Goal: Information Seeking & Learning: Find specific fact

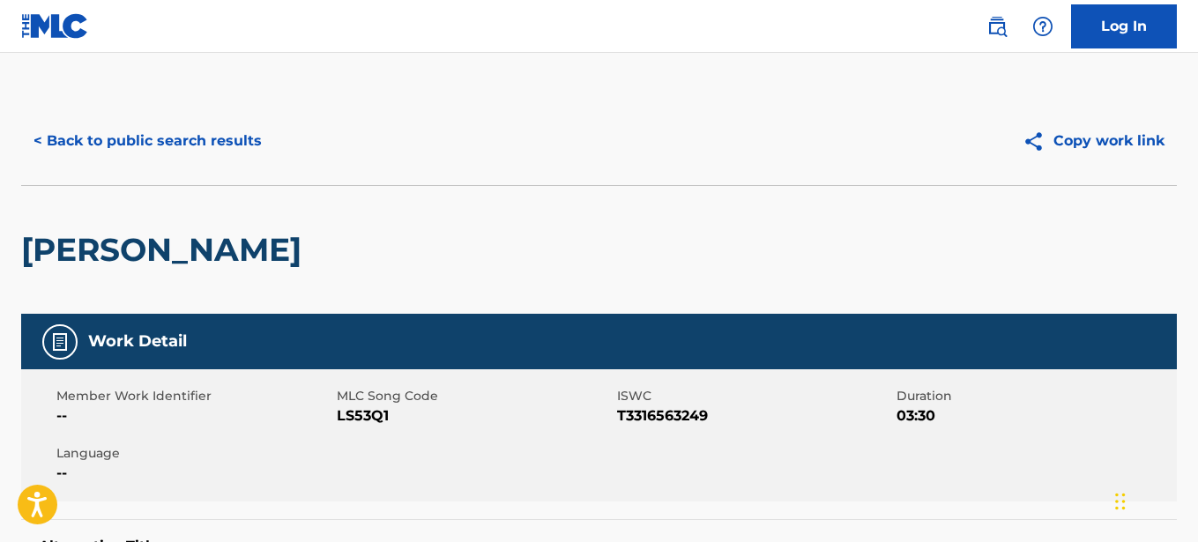
click at [233, 137] on button "< Back to public search results" at bounding box center [147, 141] width 253 height 44
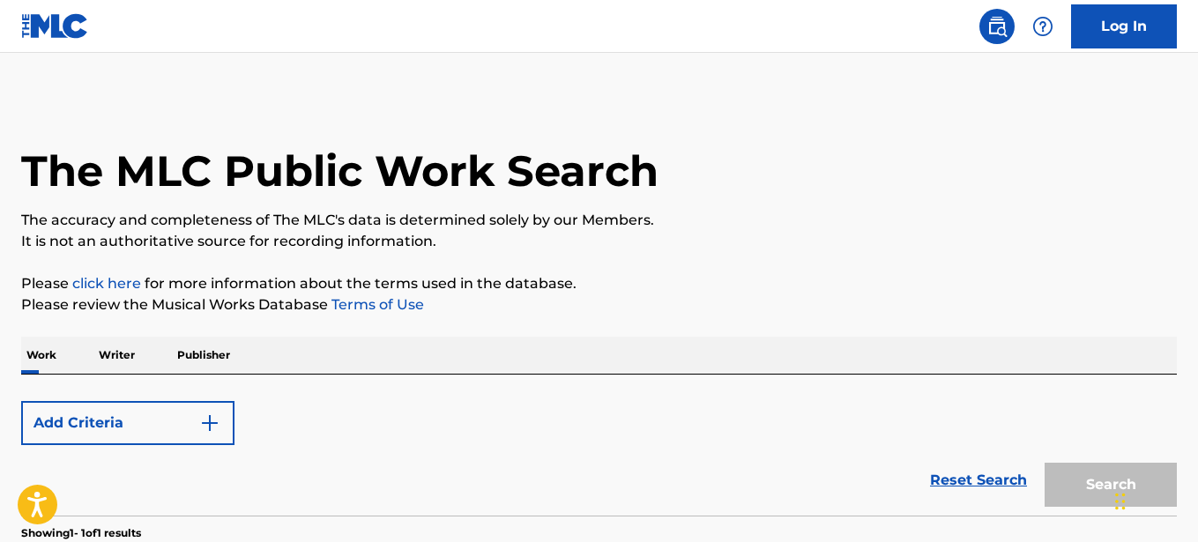
scroll to position [271, 0]
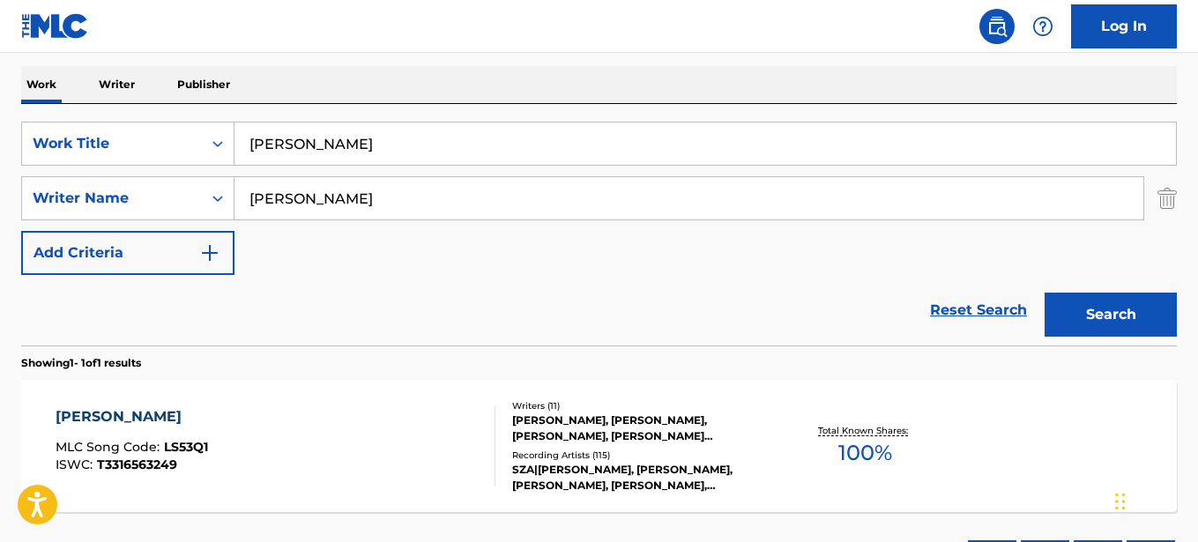
click at [302, 148] on input "[PERSON_NAME]" at bounding box center [704, 144] width 941 height 42
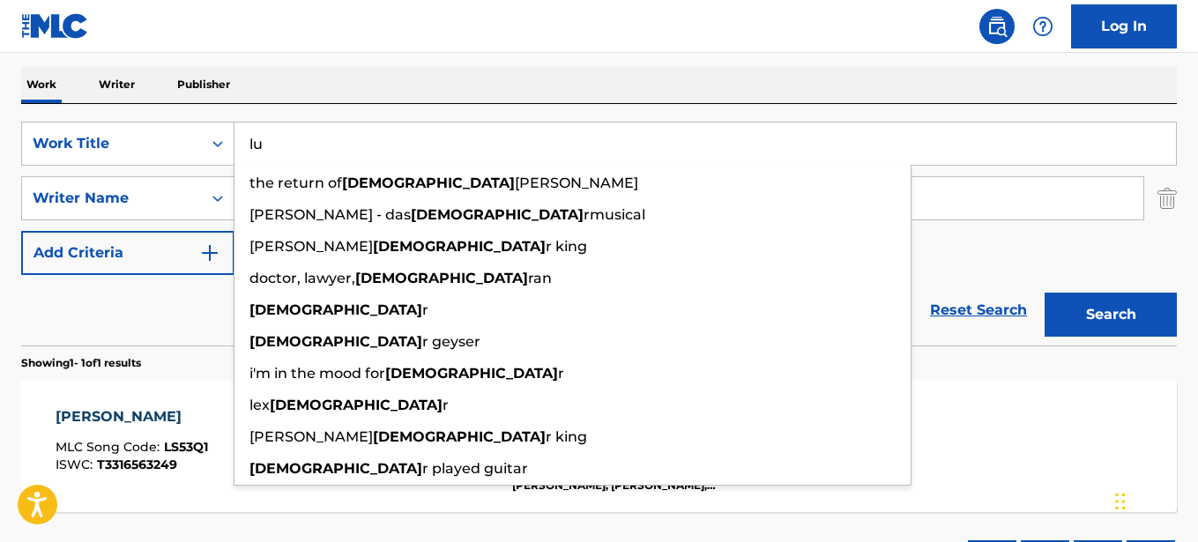
type input "l"
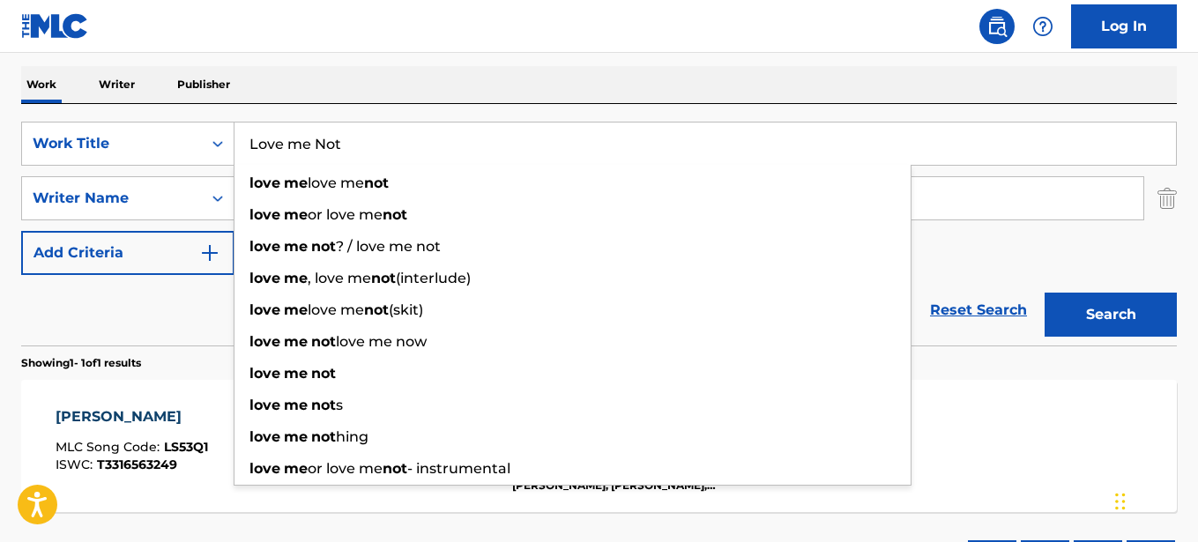
type input "Love me Not"
click at [932, 198] on input "[PERSON_NAME]" at bounding box center [688, 198] width 909 height 42
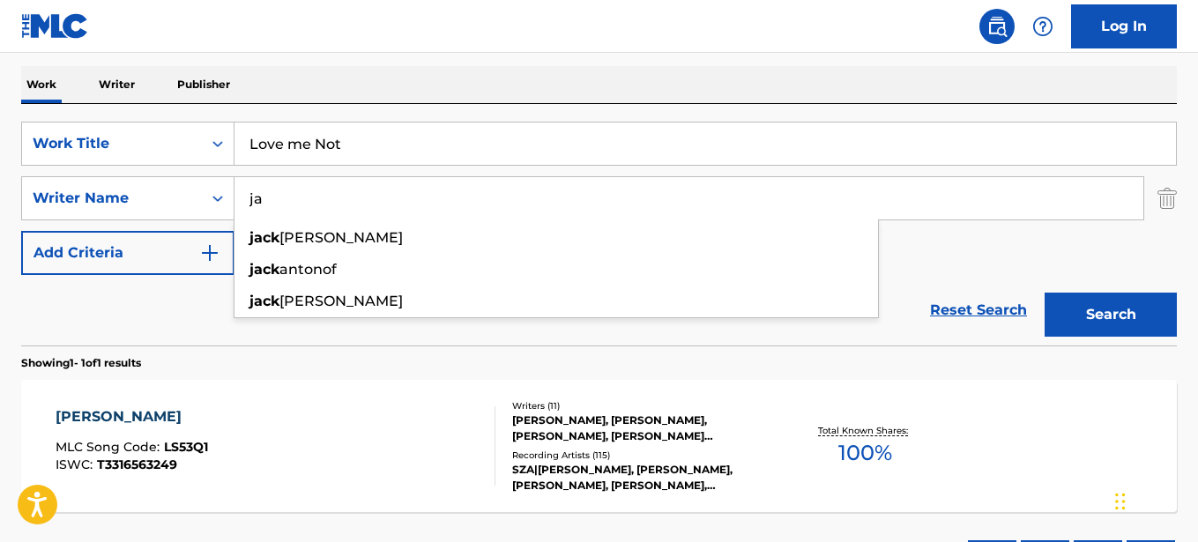
type input "j"
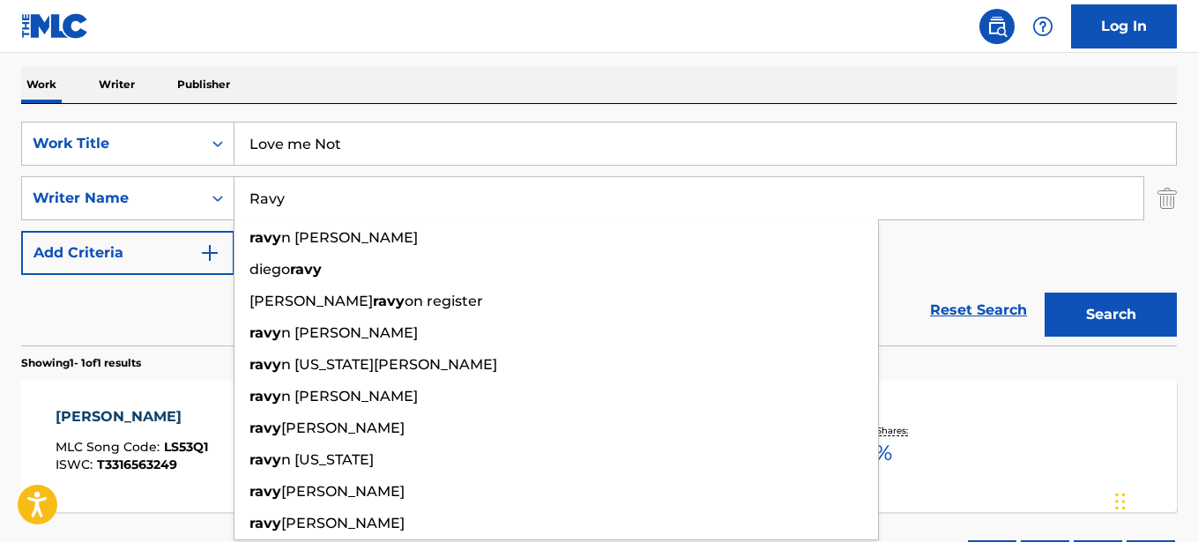
click at [302, 240] on span "n [PERSON_NAME]" at bounding box center [349, 237] width 137 height 17
type input "[PERSON_NAME]"
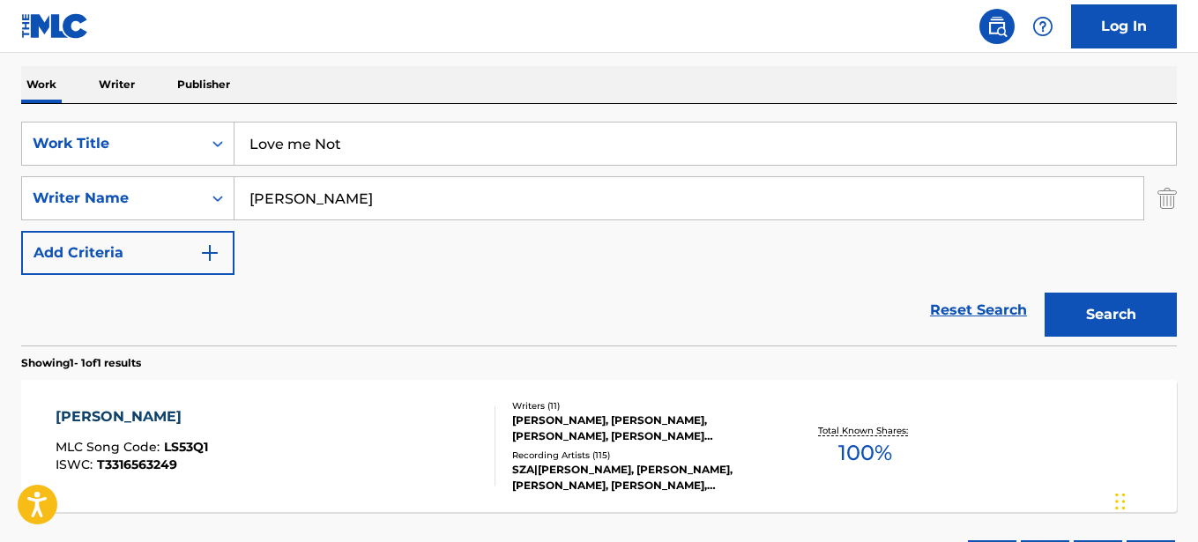
click at [1081, 315] on button "Search" at bounding box center [1110, 315] width 132 height 44
click at [111, 411] on div "LOVE ME NOT" at bounding box center [133, 416] width 154 height 21
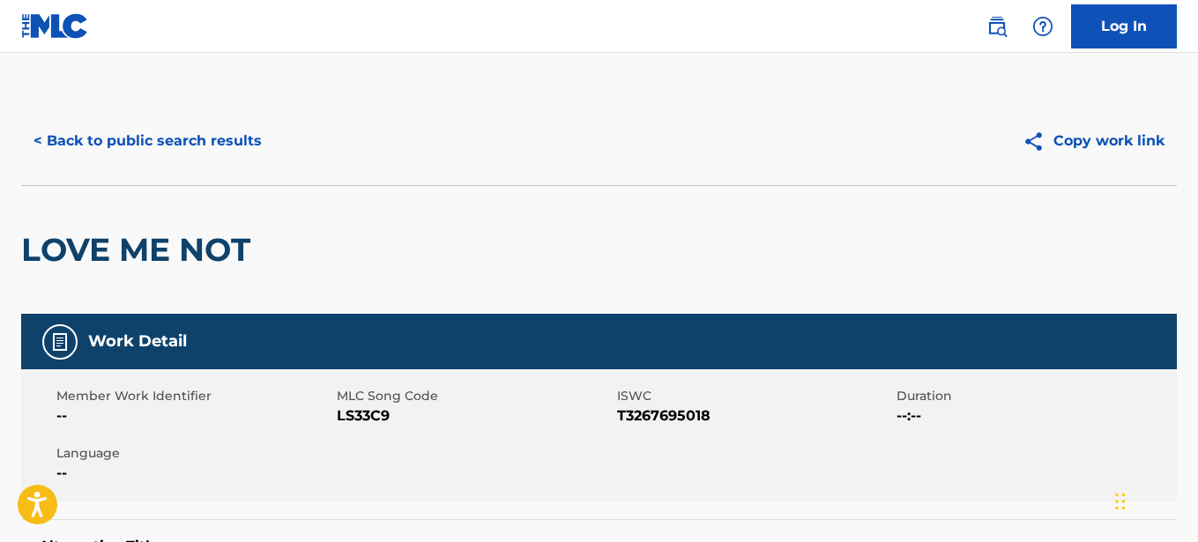
click at [227, 133] on button "< Back to public search results" at bounding box center [147, 141] width 253 height 44
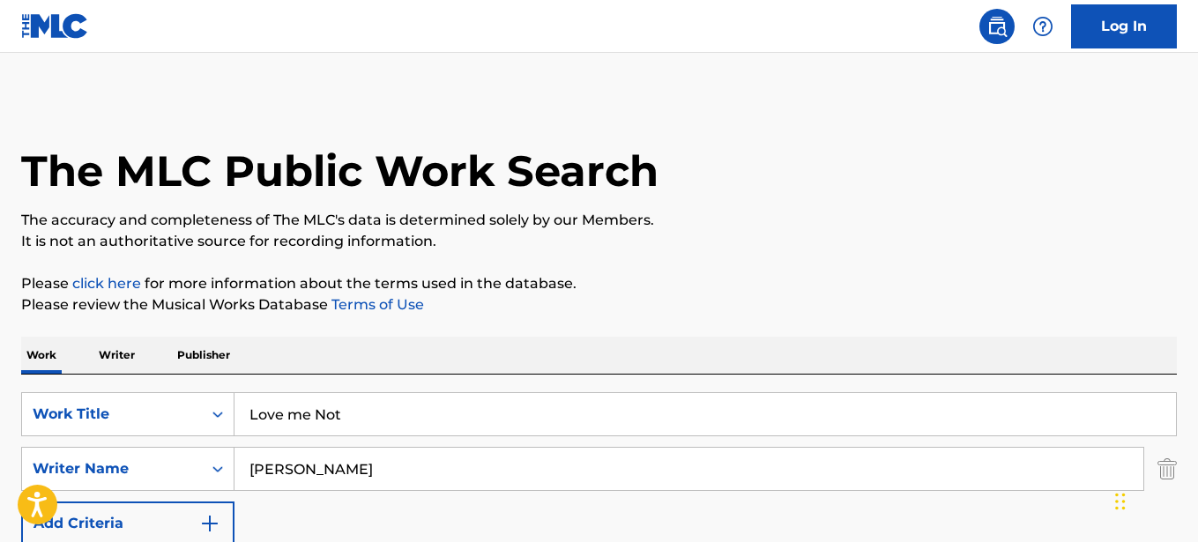
scroll to position [271, 0]
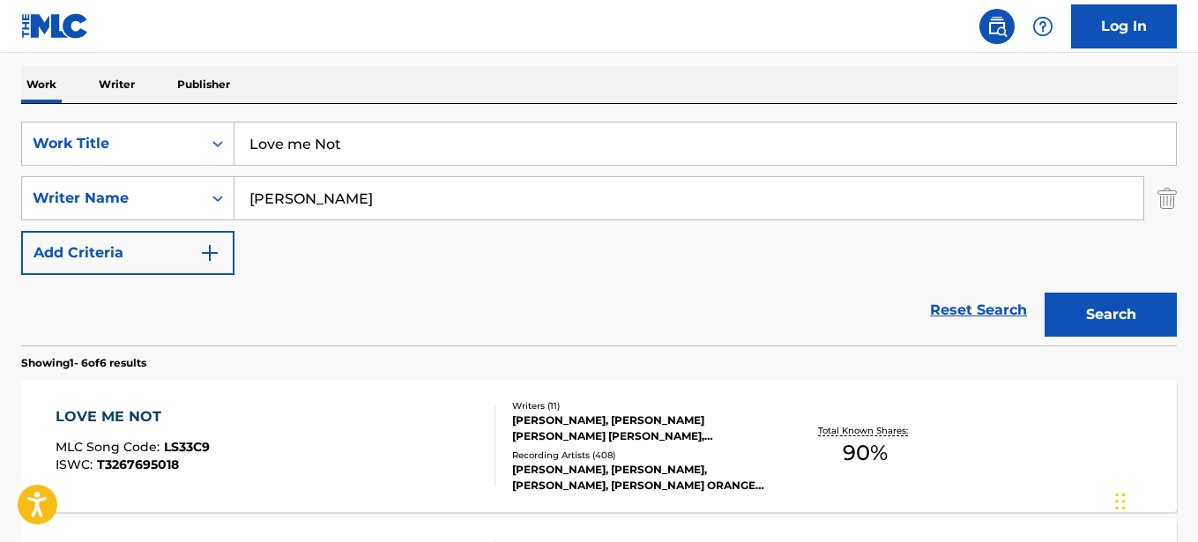
click at [361, 150] on input "Love me Not" at bounding box center [704, 144] width 941 height 42
type input "L"
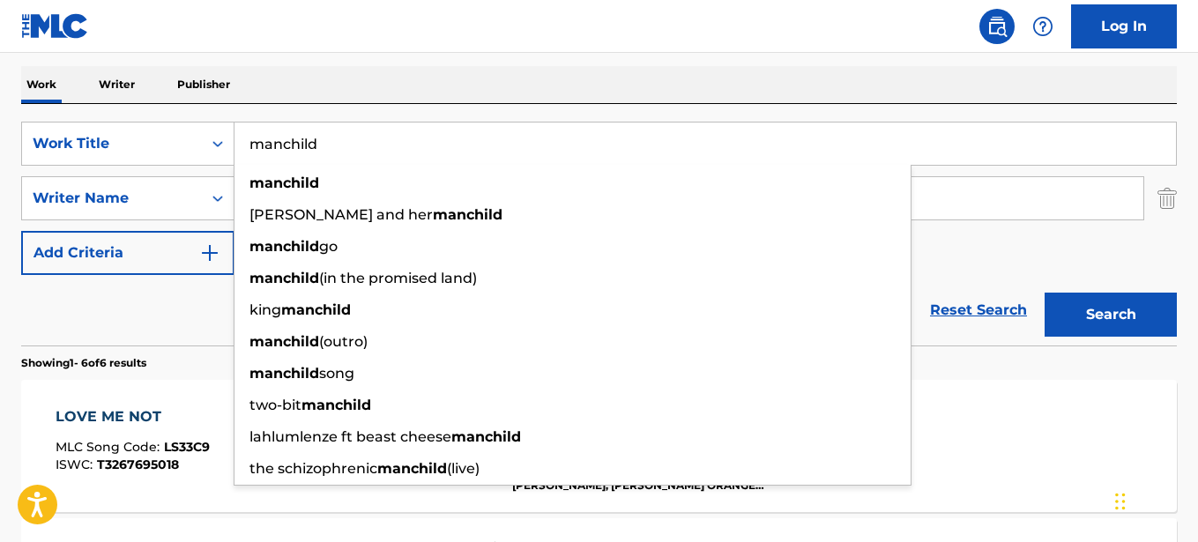
type input "manchild"
click at [952, 225] on div "SearchWithCriteriaf5d43846-dd65-4180-85c7-68a2ed8bbb8d Work Title manchild manc…" at bounding box center [599, 198] width 1156 height 153
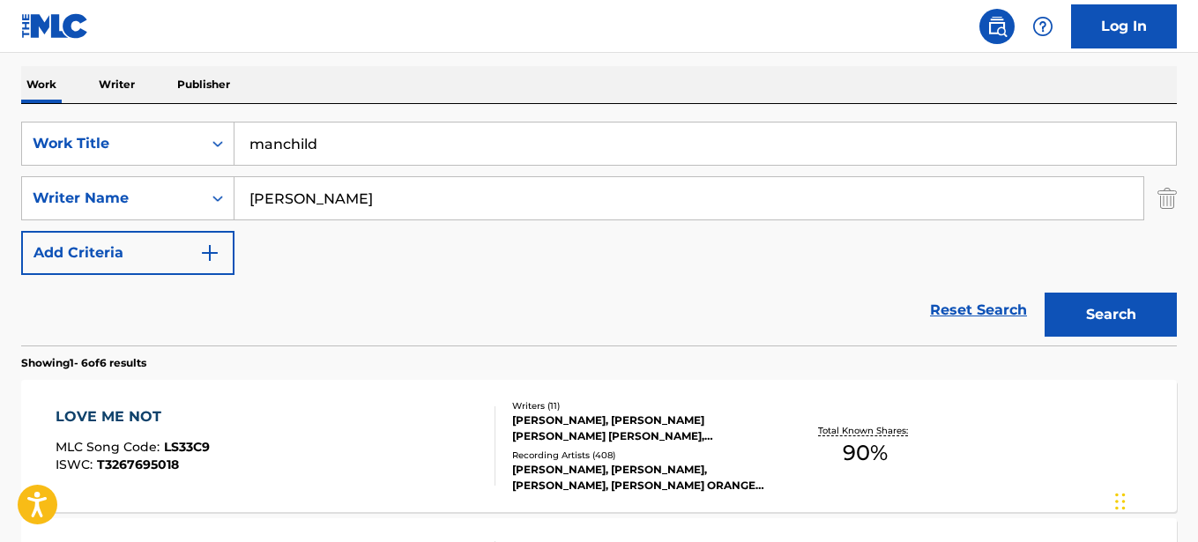
click at [359, 193] on input "[PERSON_NAME]" at bounding box center [688, 198] width 909 height 42
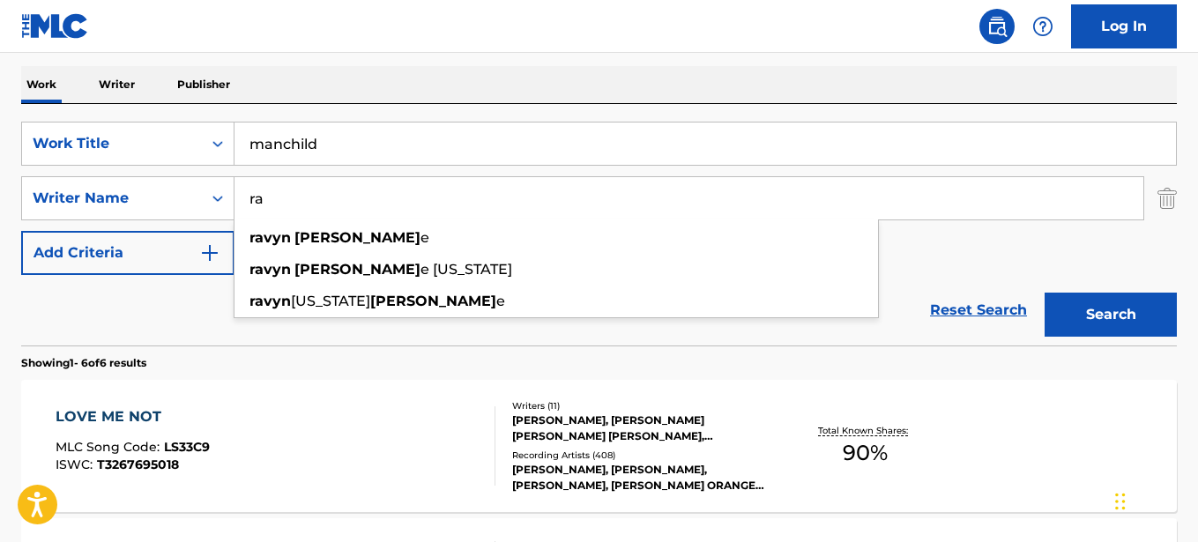
type input "r"
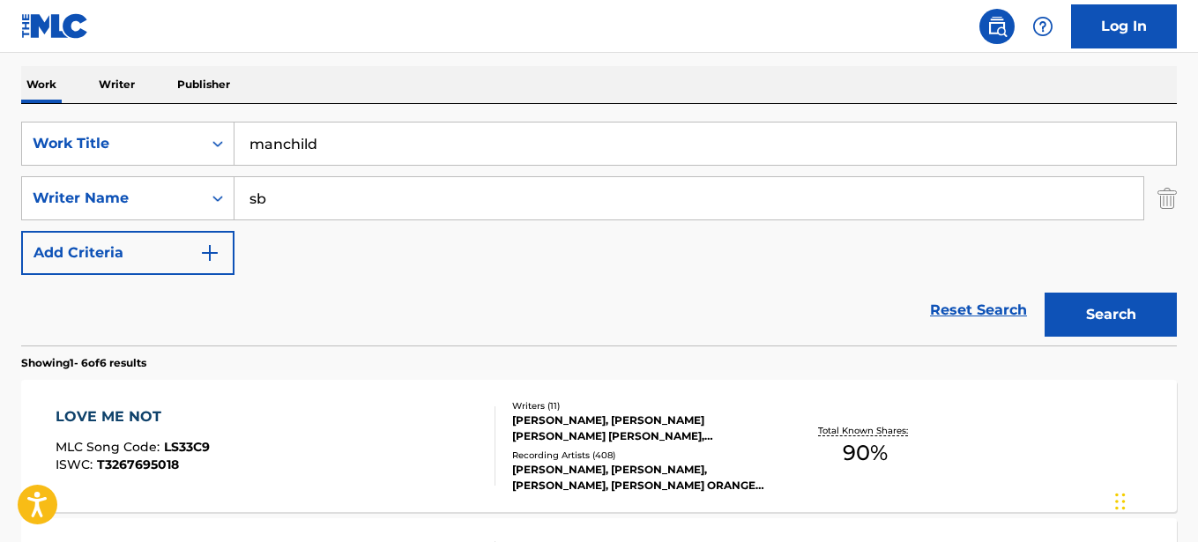
type input "s"
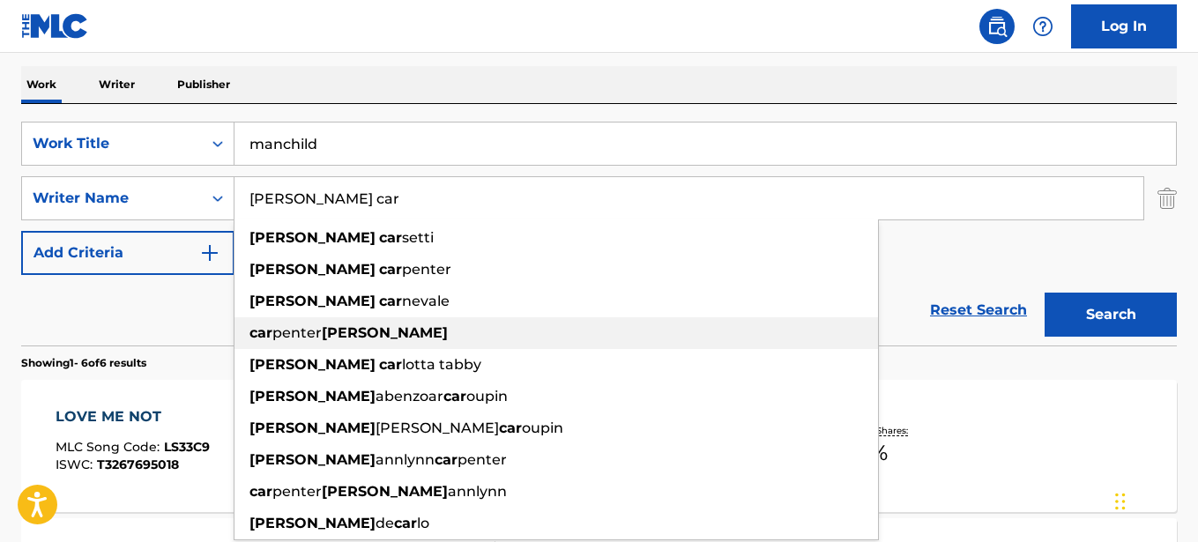
click at [334, 327] on strong "[PERSON_NAME]" at bounding box center [385, 332] width 126 height 17
type input "[PERSON_NAME]"
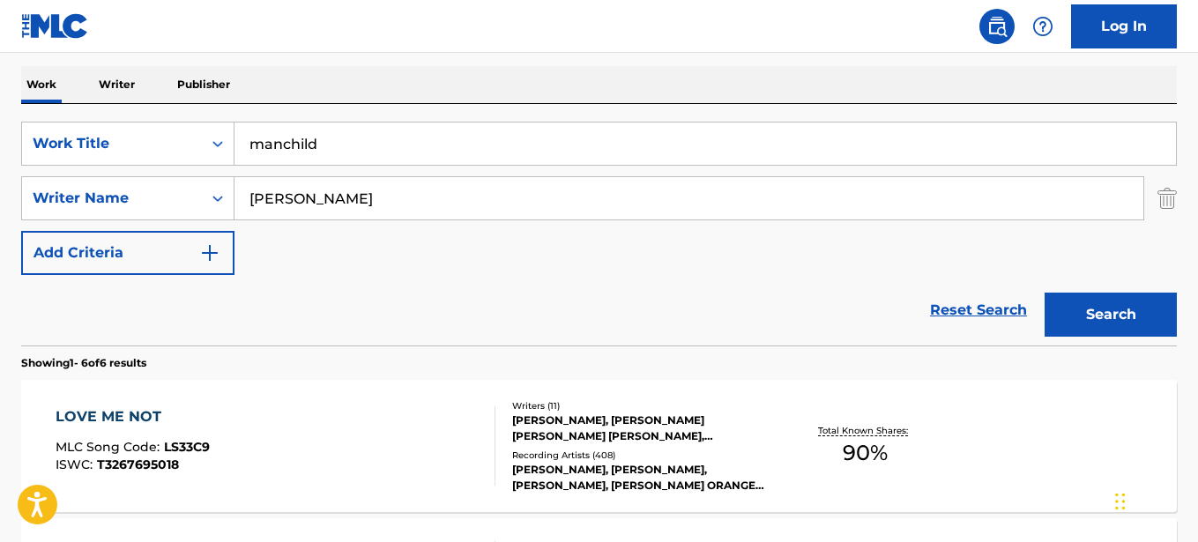
click at [1086, 316] on button "Search" at bounding box center [1110, 315] width 132 height 44
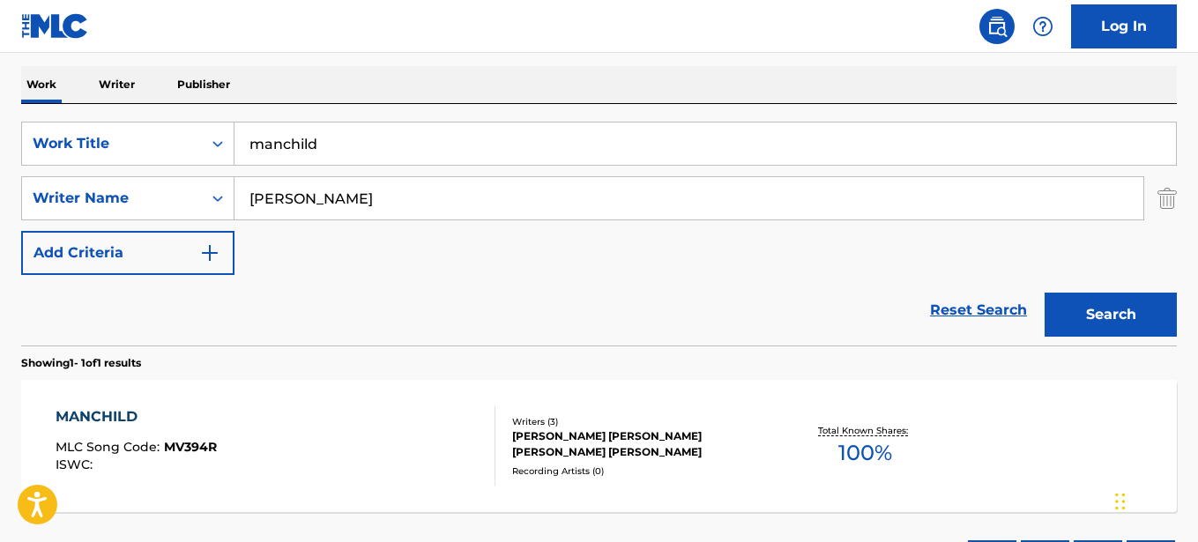
click at [142, 416] on div "MANCHILD" at bounding box center [136, 416] width 161 height 21
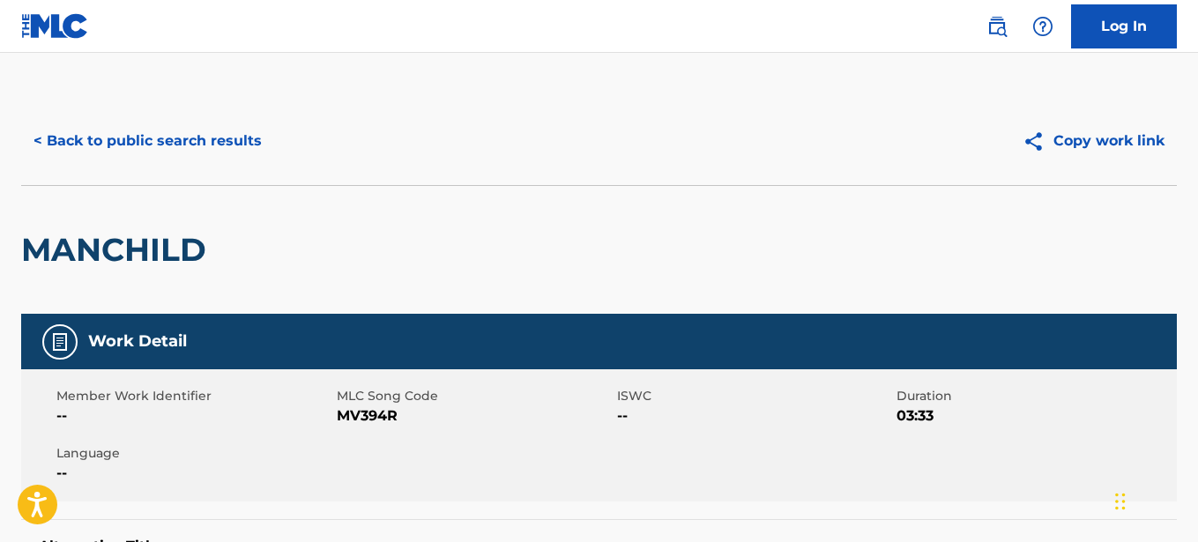
click at [236, 135] on button "< Back to public search results" at bounding box center [147, 141] width 253 height 44
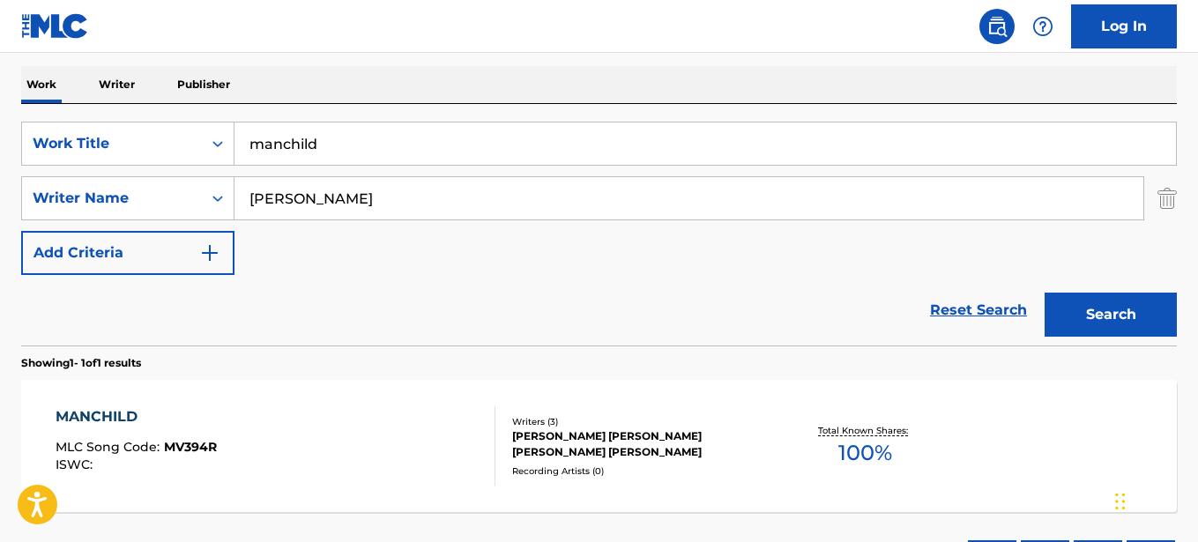
click at [343, 152] on input "manchild" at bounding box center [704, 144] width 941 height 42
type input "m"
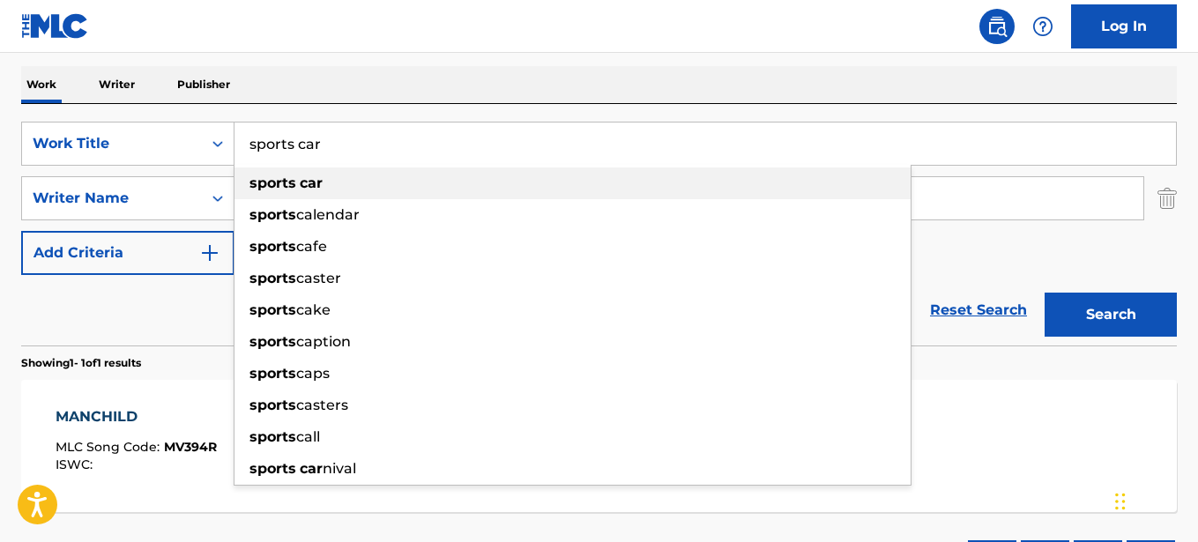
type input "sports car"
click at [322, 189] on strong "car" at bounding box center [311, 183] width 23 height 17
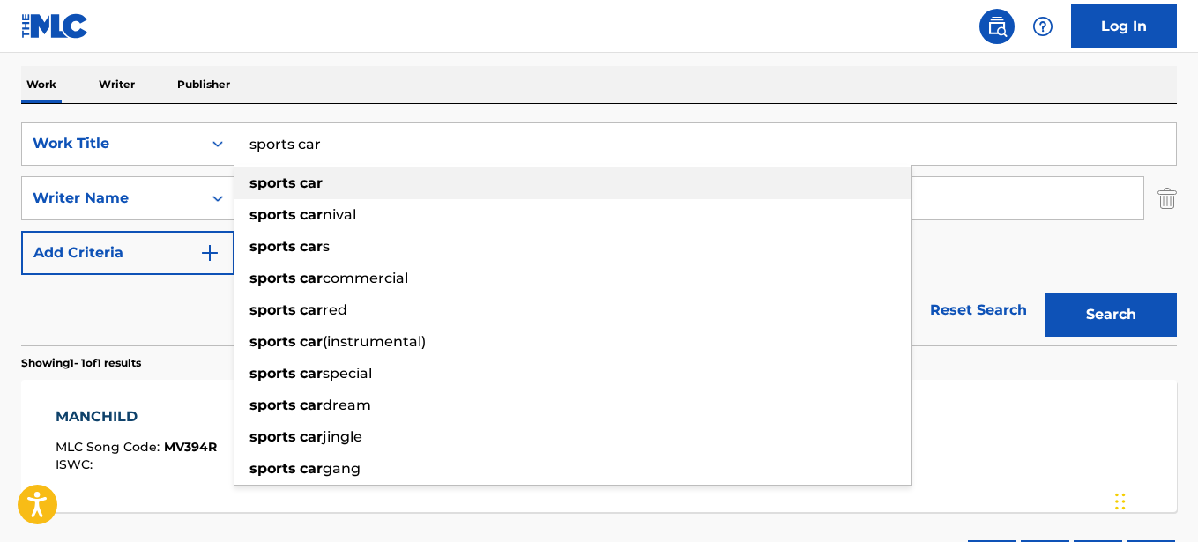
click at [306, 183] on strong "car" at bounding box center [311, 183] width 23 height 17
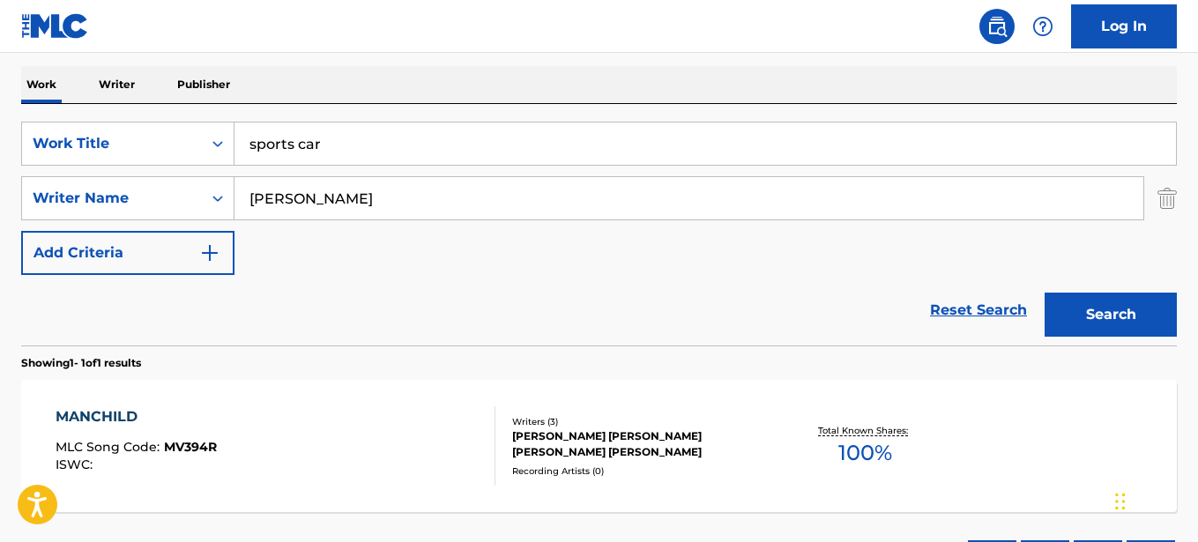
click at [391, 207] on input "[PERSON_NAME]" at bounding box center [688, 198] width 909 height 42
type input "c"
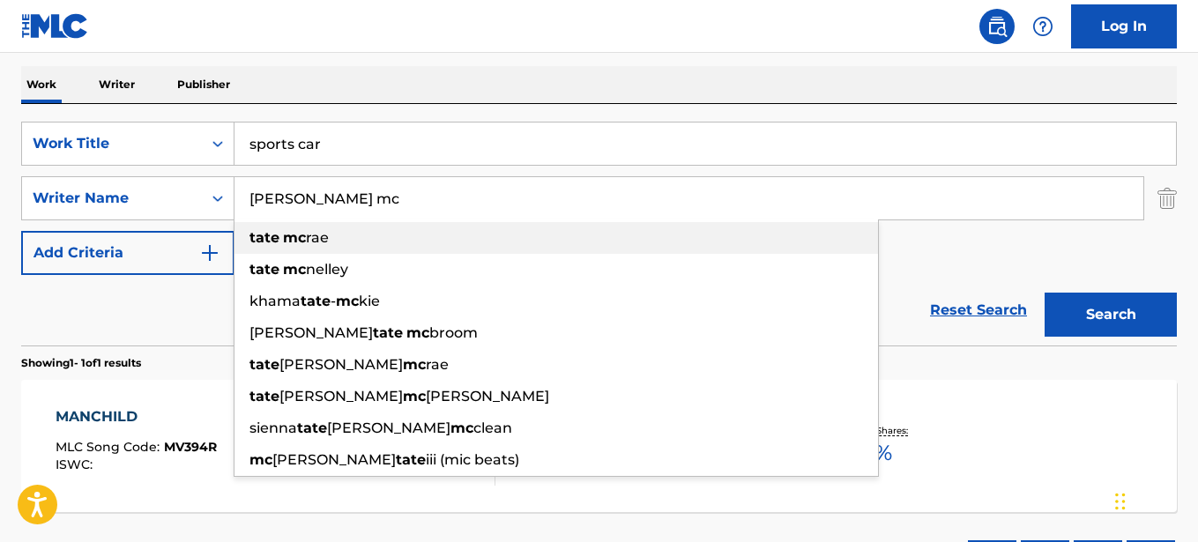
click at [313, 242] on span "rae" at bounding box center [317, 237] width 23 height 17
type input "[PERSON_NAME]"
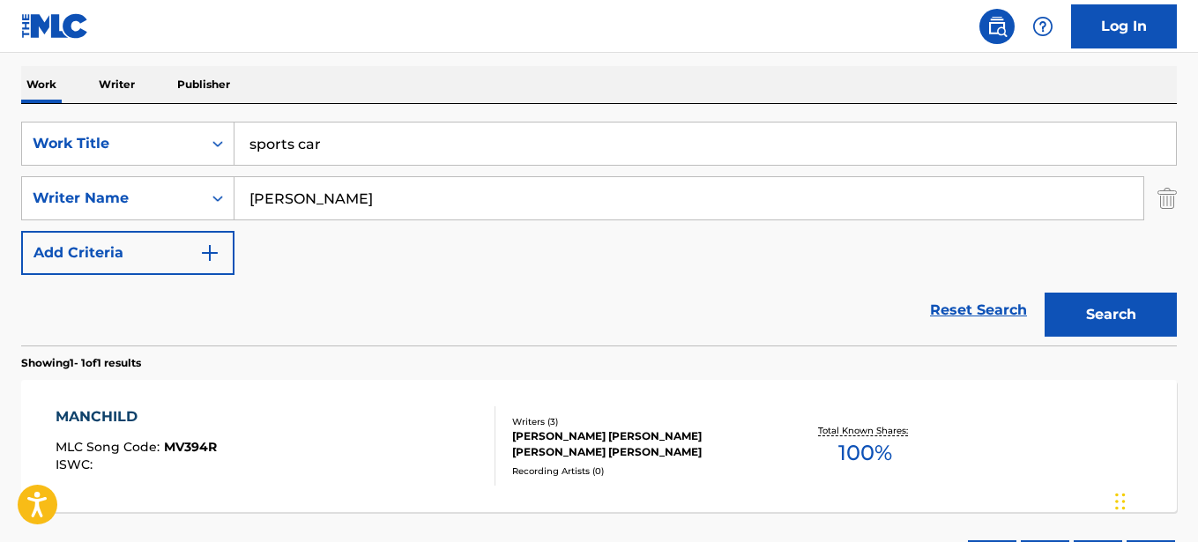
click at [1179, 291] on div "The MLC Public Work Search The accuracy and completeness of The MLC's data is d…" at bounding box center [599, 210] width 1198 height 769
click at [1171, 315] on button "Search" at bounding box center [1110, 315] width 132 height 44
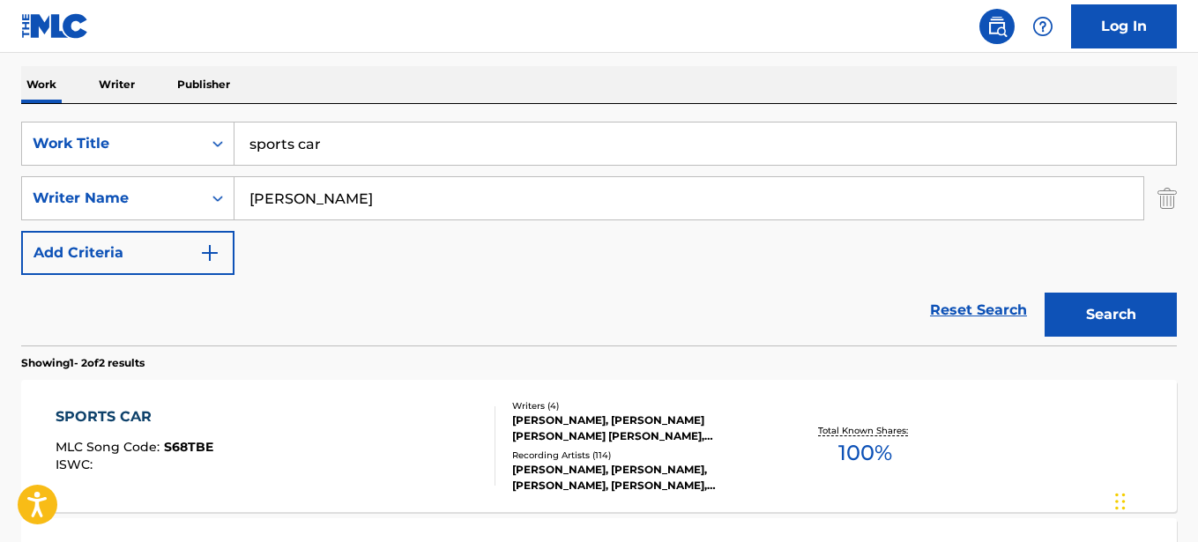
click at [90, 418] on div "SPORTS CAR" at bounding box center [135, 416] width 158 height 21
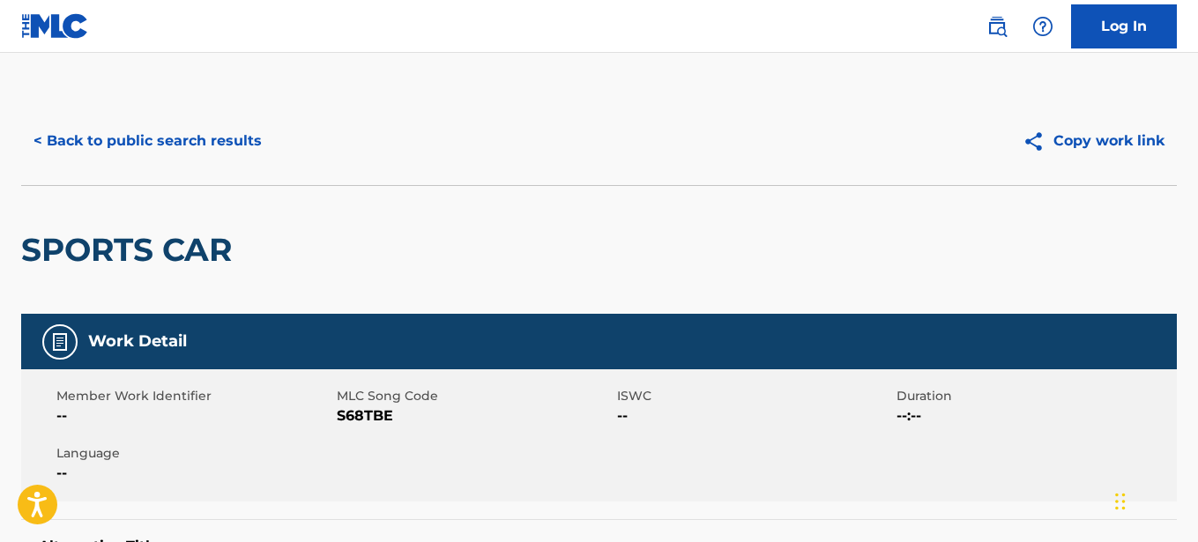
click at [115, 139] on button "< Back to public search results" at bounding box center [147, 141] width 253 height 44
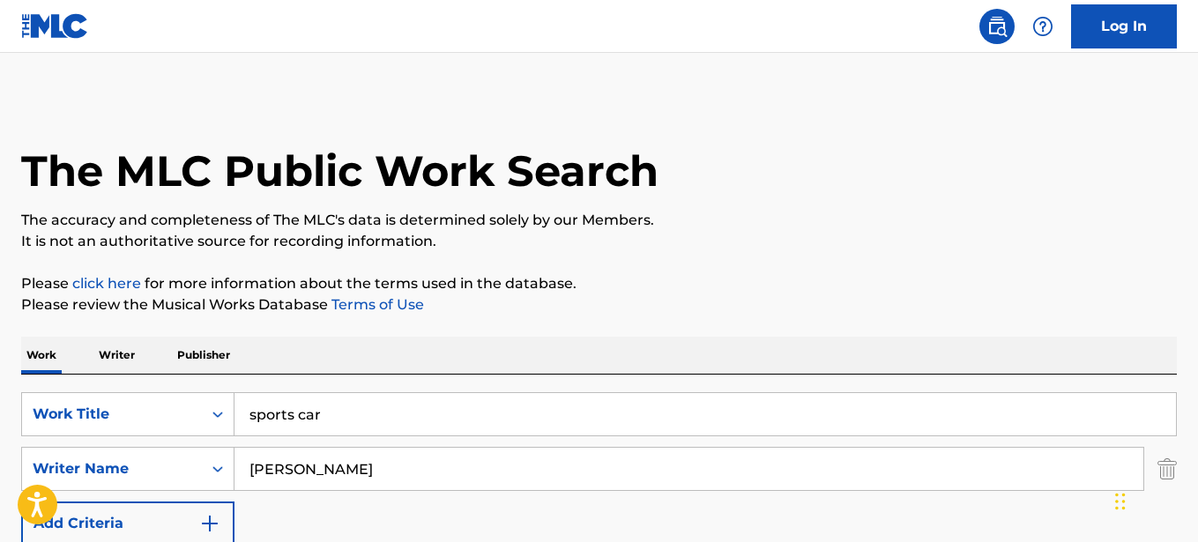
scroll to position [271, 0]
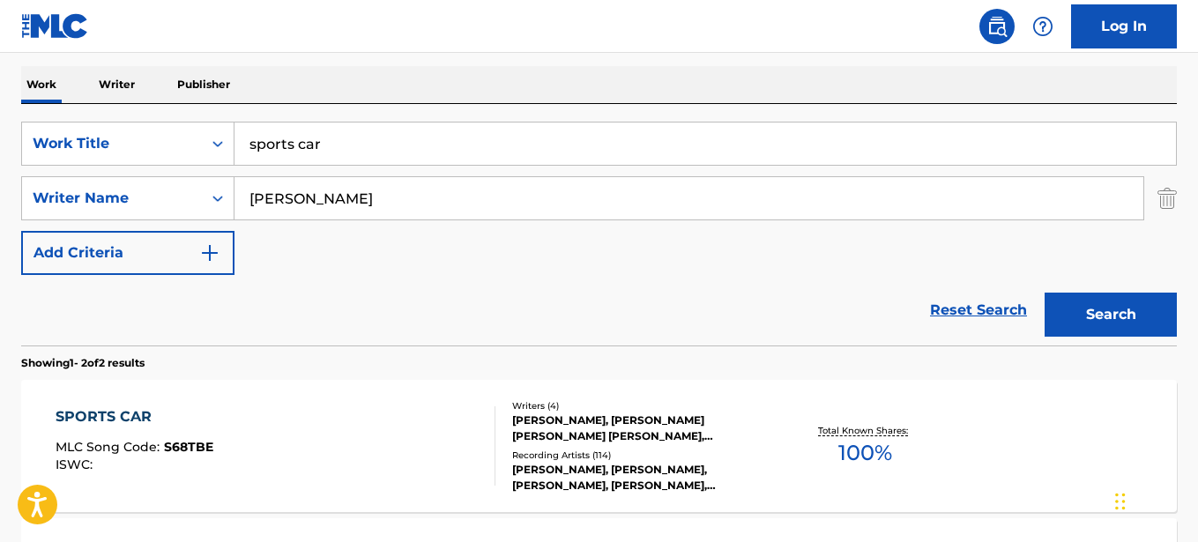
click at [339, 149] on input "sports car" at bounding box center [704, 144] width 941 height 42
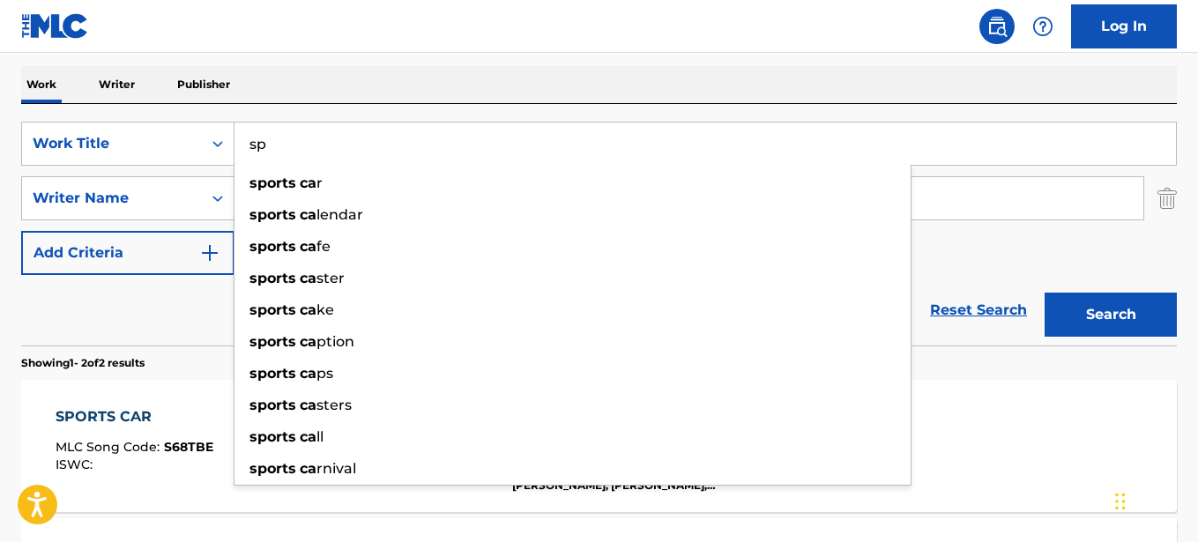
type input "s"
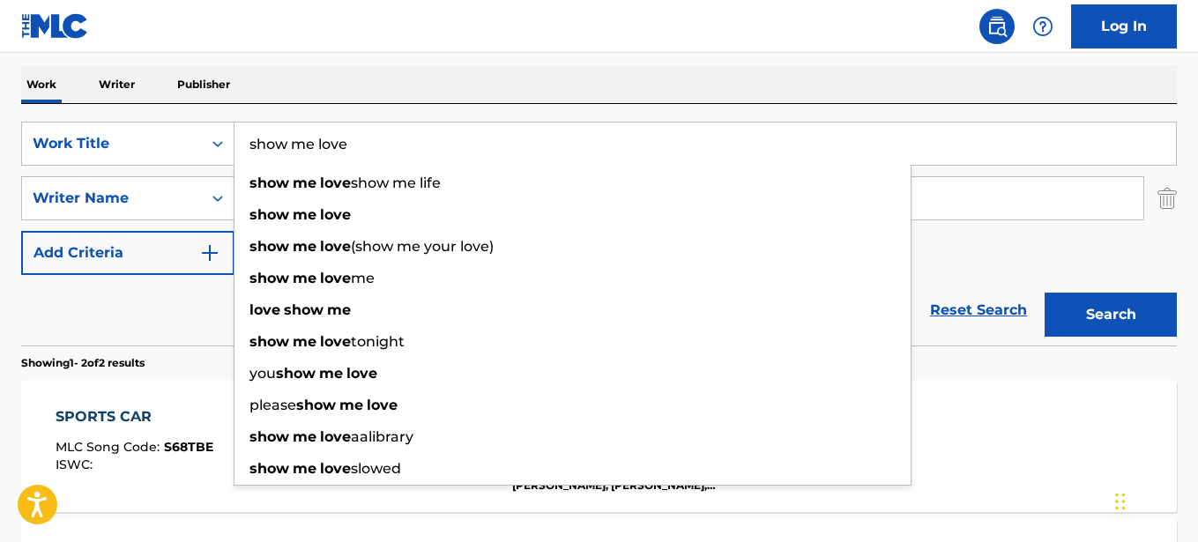
type input "show me love"
click at [950, 239] on div "SearchWithCriteriaf5d43846-dd65-4180-85c7-68a2ed8bbb8d Work Title show me love …" at bounding box center [599, 198] width 1156 height 153
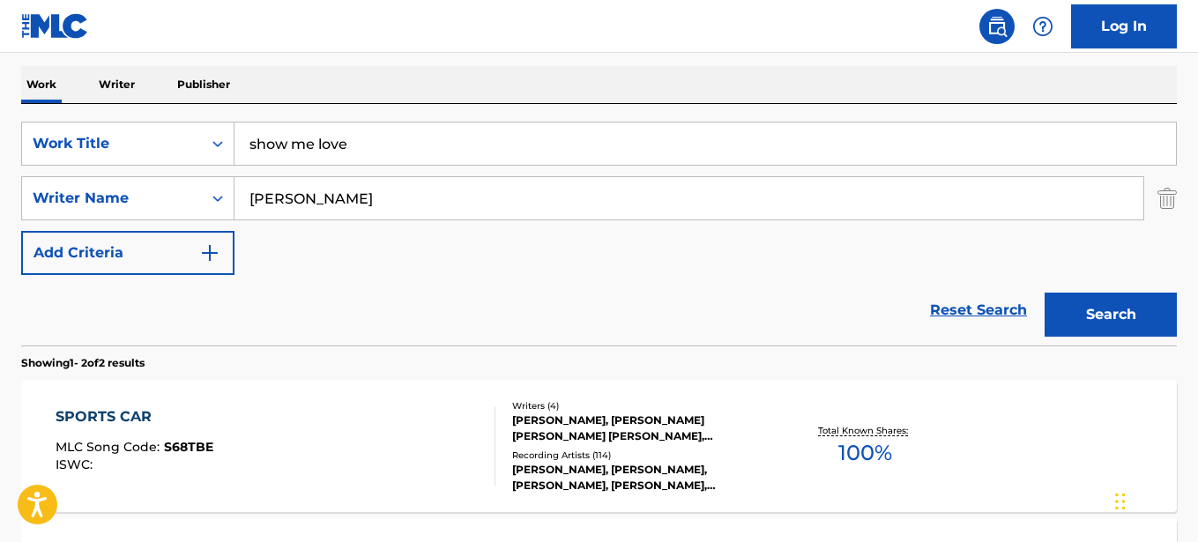
click at [358, 208] on input "[PERSON_NAME]" at bounding box center [688, 198] width 909 height 42
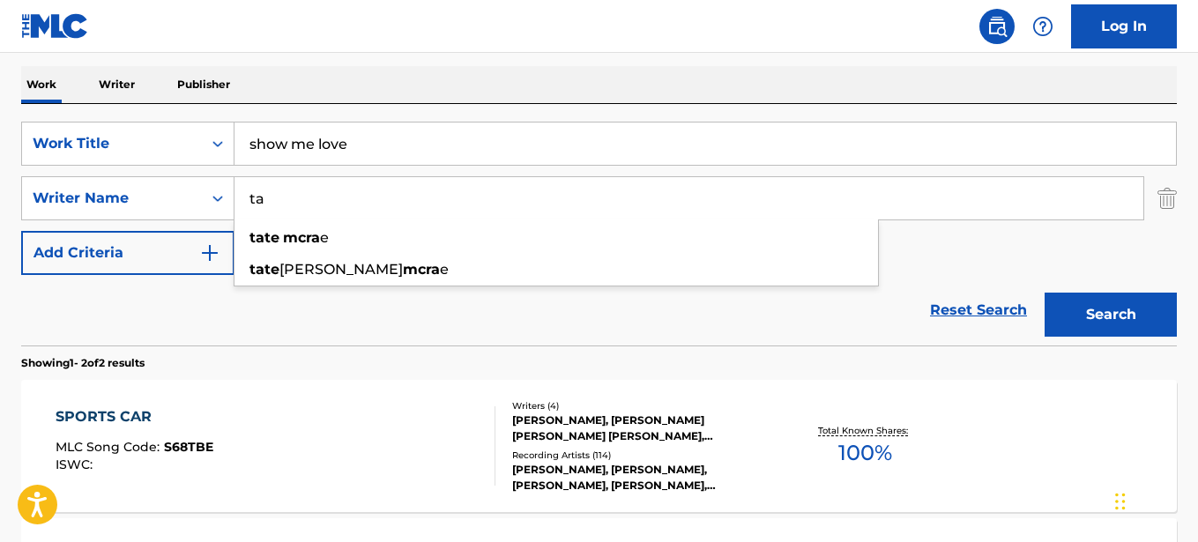
type input "t"
click at [1071, 325] on button "Search" at bounding box center [1110, 315] width 132 height 44
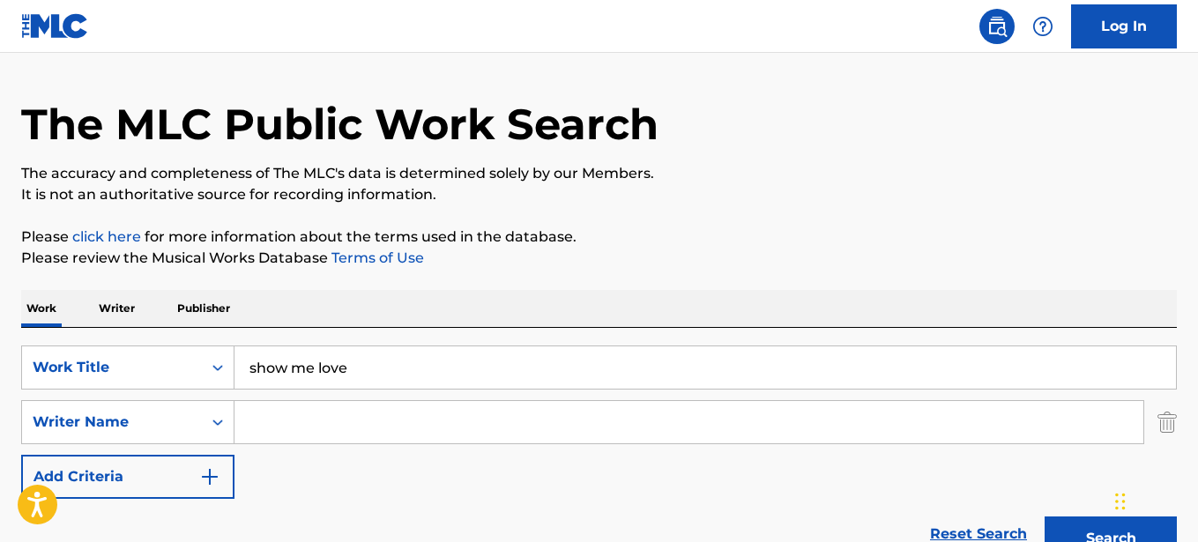
scroll to position [0, 0]
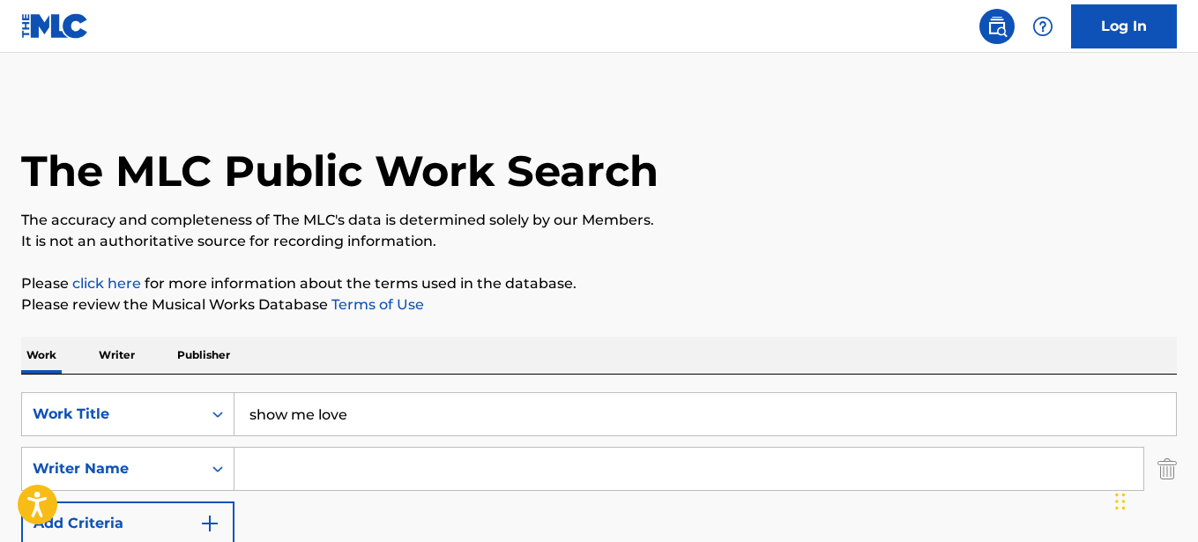
click at [355, 466] on input "Search Form" at bounding box center [688, 469] width 909 height 42
click at [378, 464] on input "Search Form" at bounding box center [688, 469] width 909 height 42
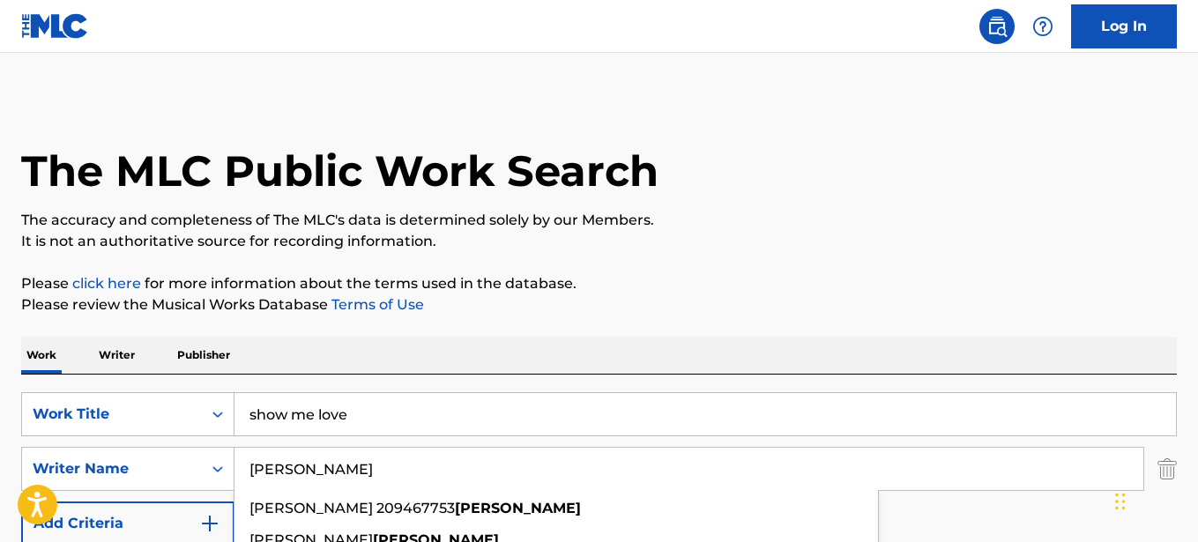
type input "[PERSON_NAME]"
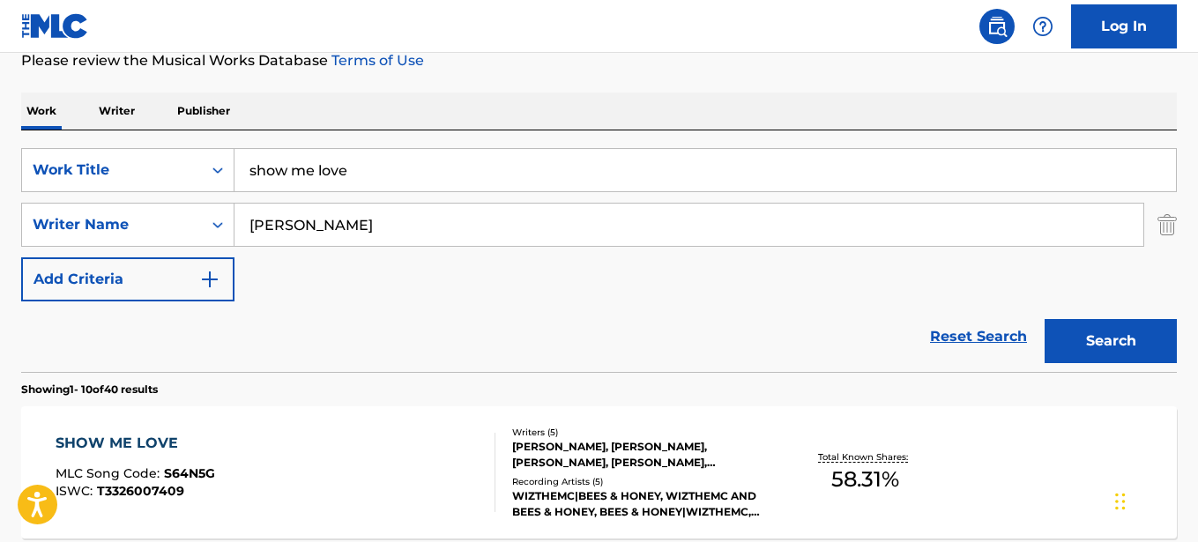
scroll to position [281, 0]
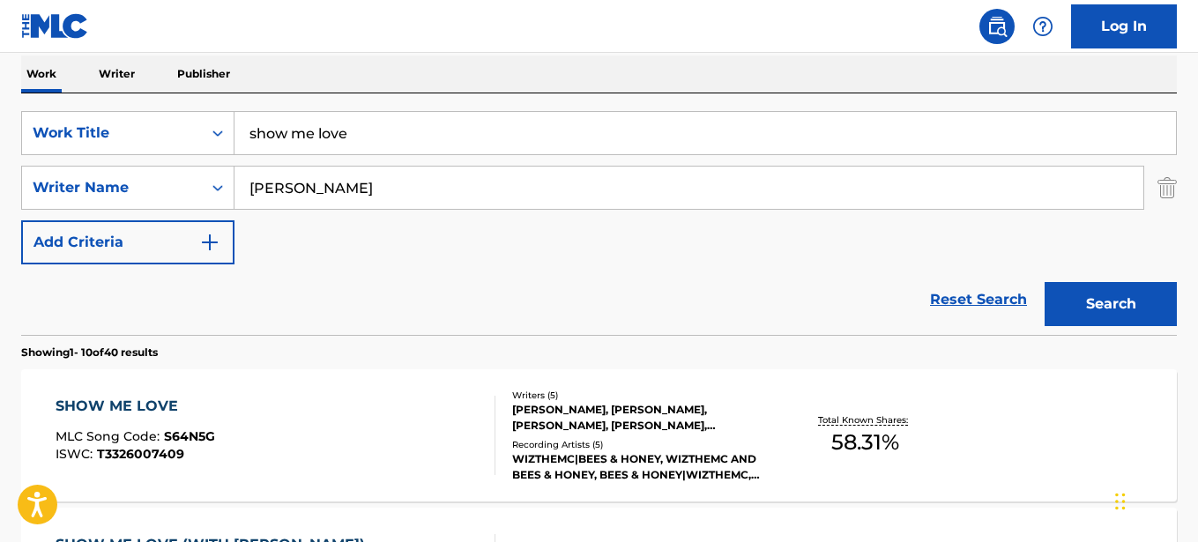
click at [156, 404] on div "SHOW ME LOVE" at bounding box center [136, 406] width 160 height 21
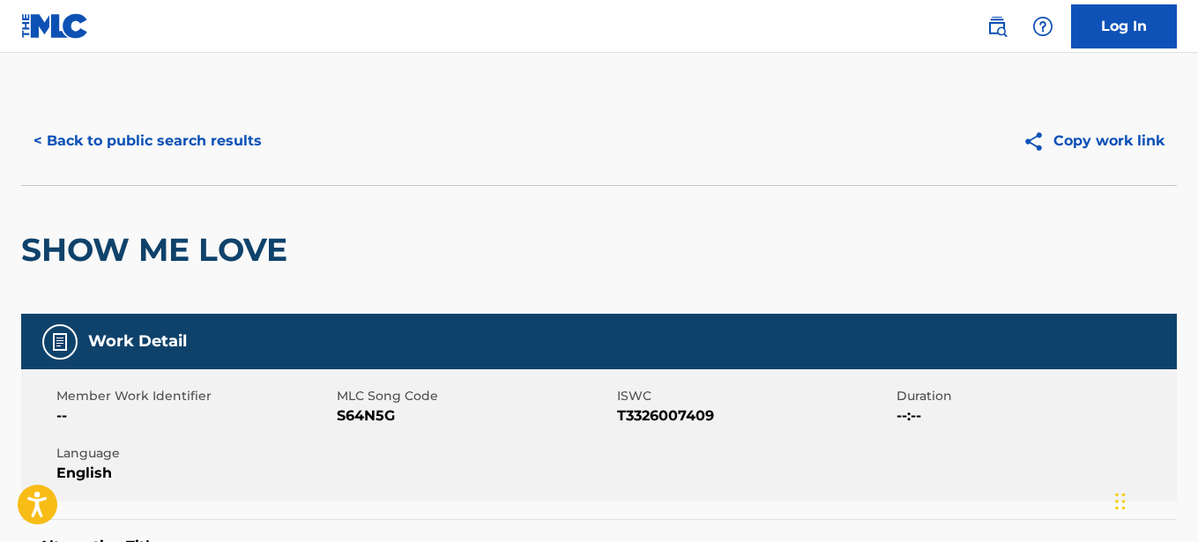
click at [221, 141] on button "< Back to public search results" at bounding box center [147, 141] width 253 height 44
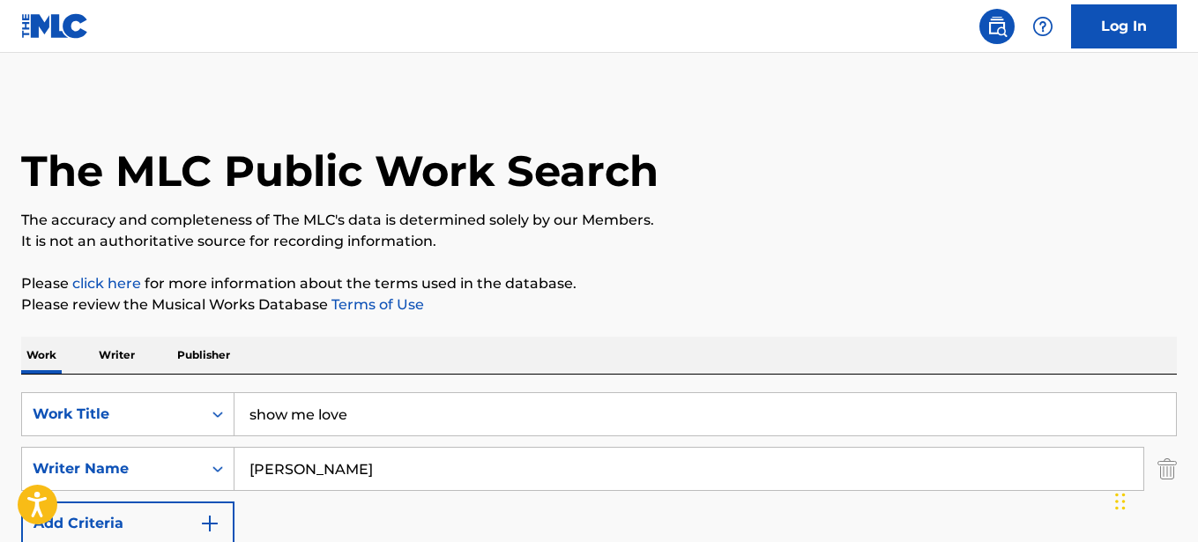
scroll to position [281, 0]
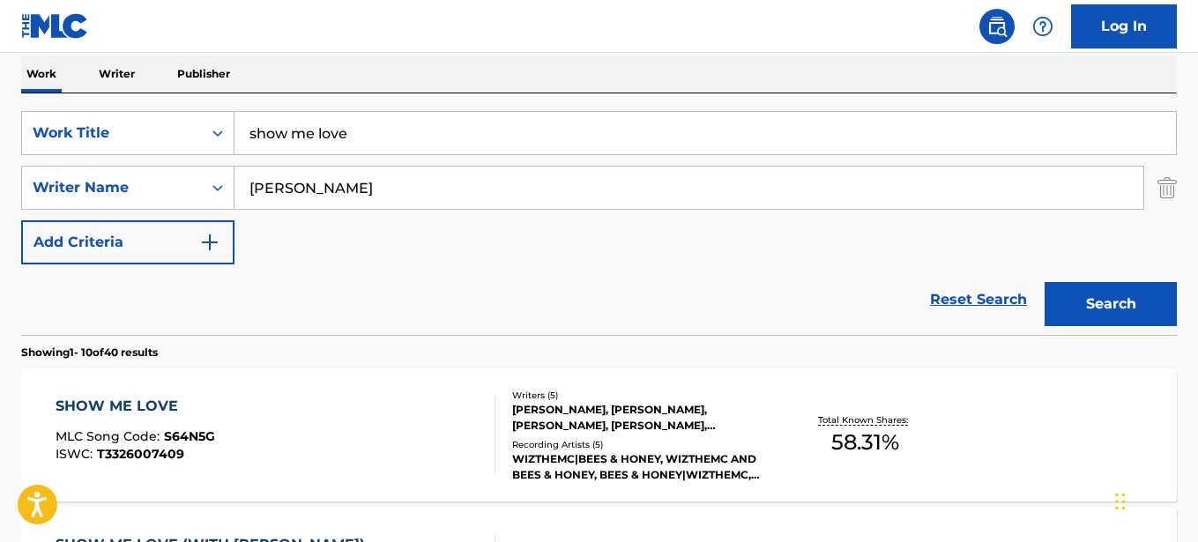
click at [375, 130] on input "show me love" at bounding box center [704, 133] width 941 height 42
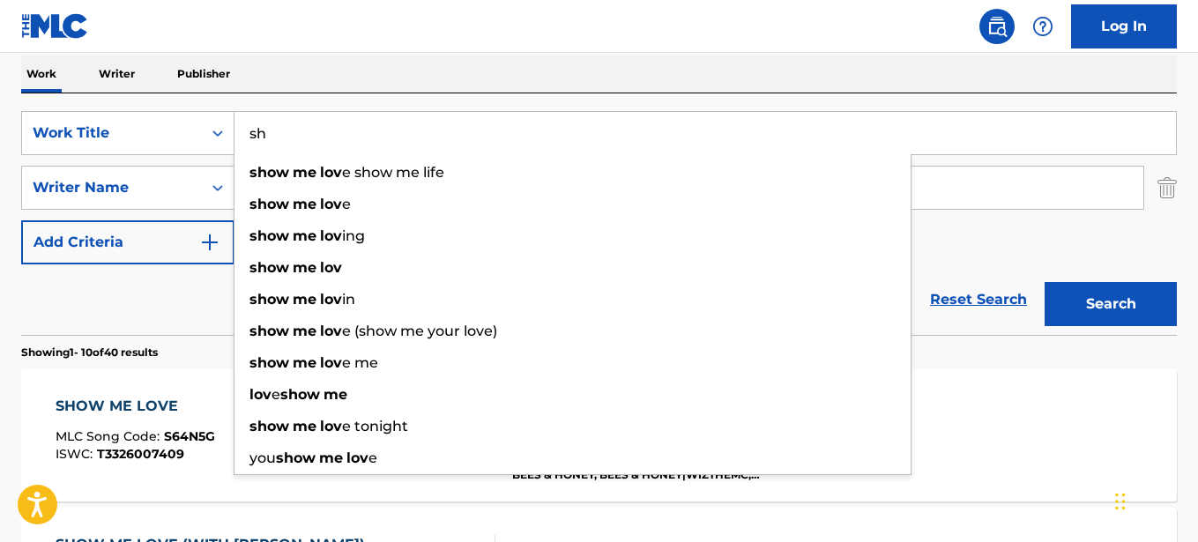
type input "s"
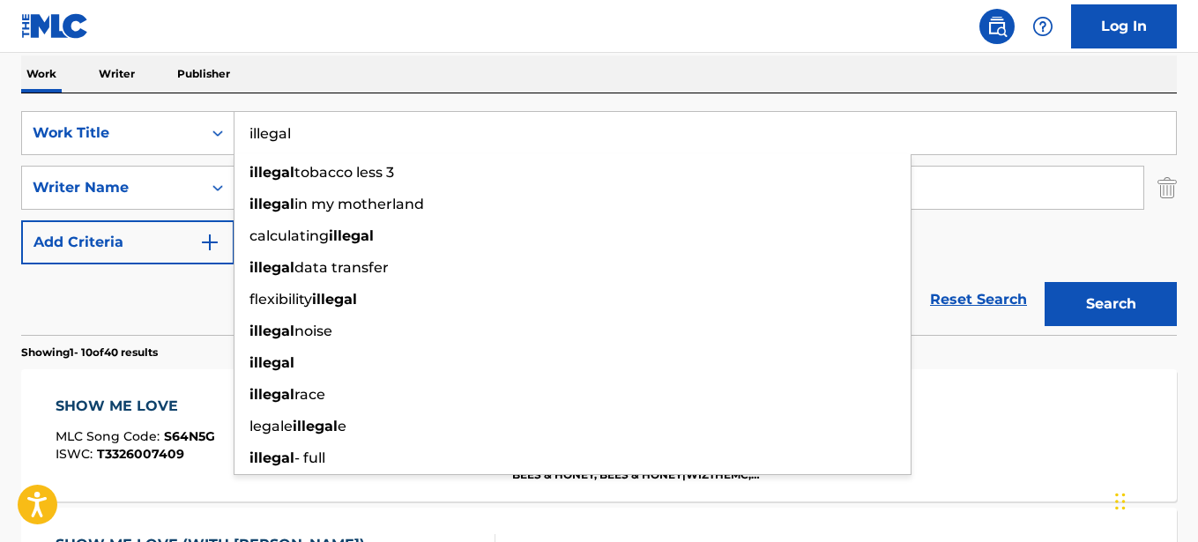
type input "illegal"
click at [945, 234] on div "SearchWithCriteriaf5d43846-dd65-4180-85c7-68a2ed8bbb8d Work Title illegal illeg…" at bounding box center [599, 187] width 1156 height 153
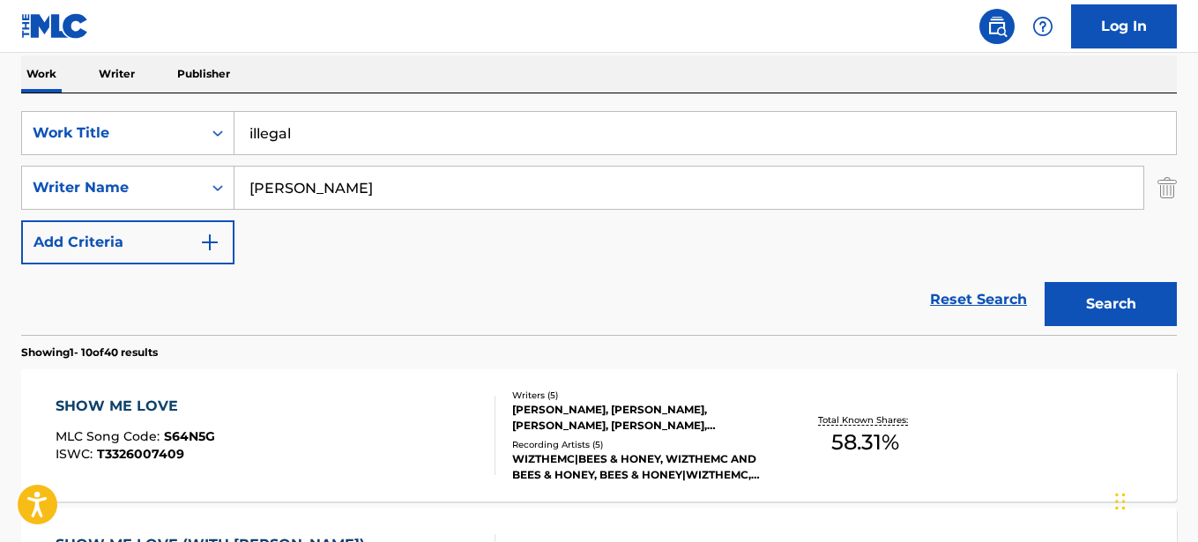
click at [312, 195] on input "[PERSON_NAME]" at bounding box center [688, 188] width 909 height 42
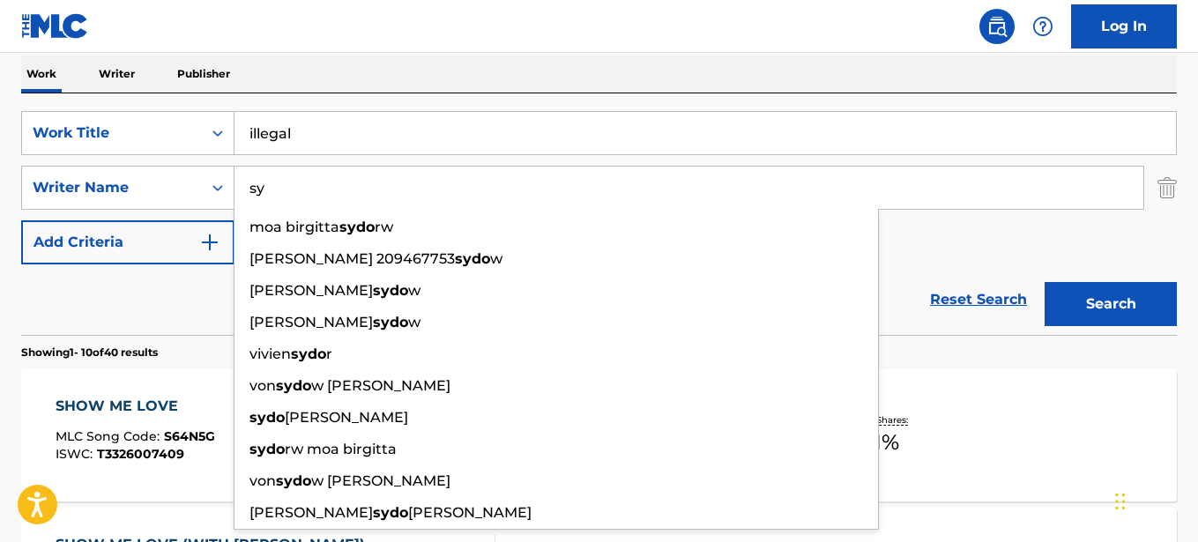
type input "s"
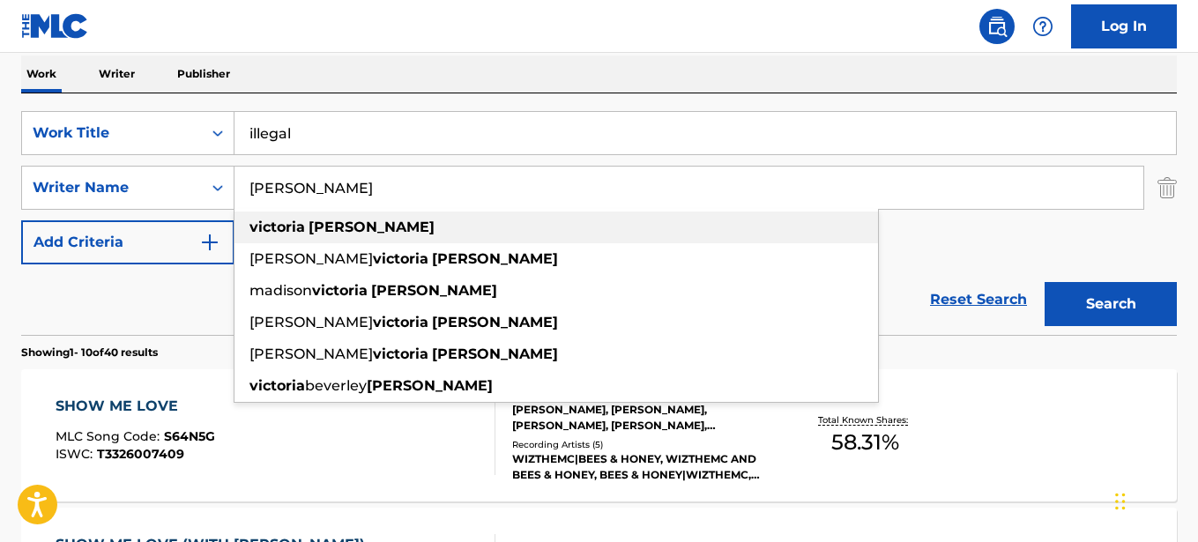
type input "[PERSON_NAME]"
click at [256, 224] on strong "victoria" at bounding box center [277, 227] width 56 height 17
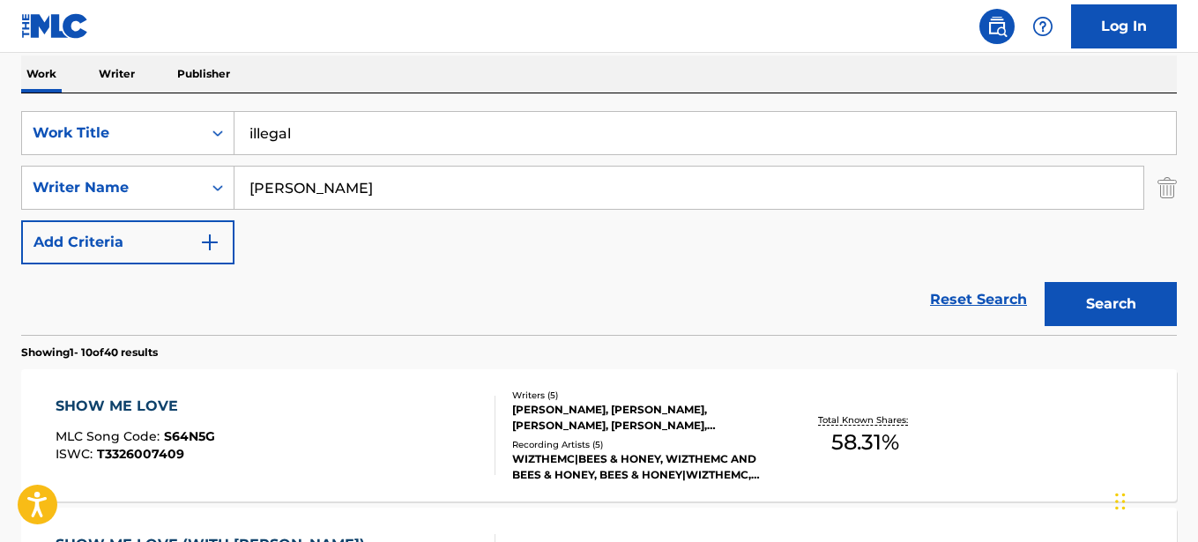
click at [1067, 311] on button "Search" at bounding box center [1110, 304] width 132 height 44
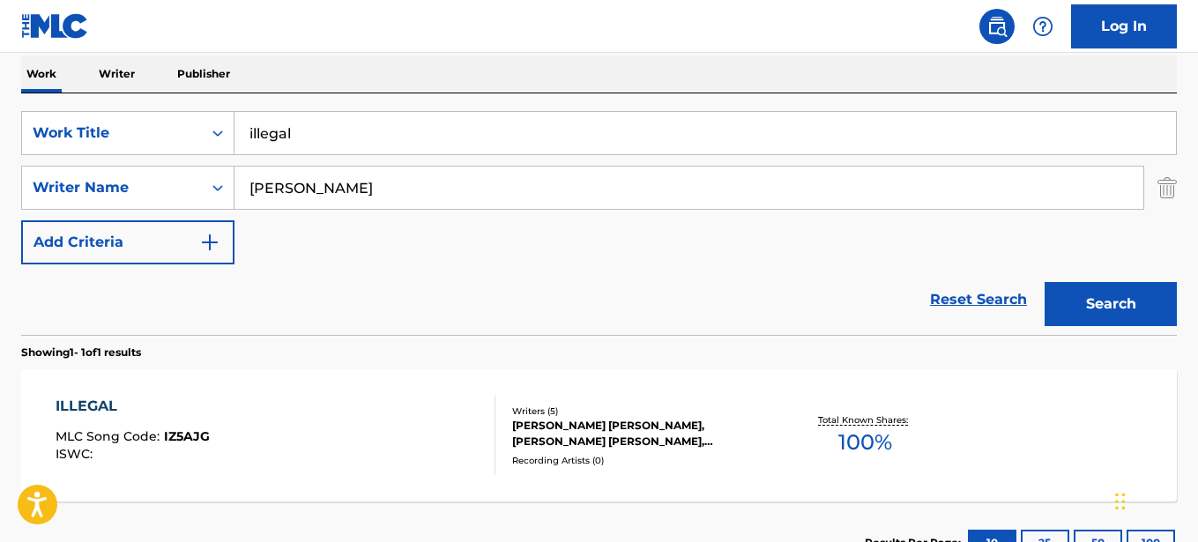
click at [107, 406] on div "ILLEGAL" at bounding box center [133, 406] width 154 height 21
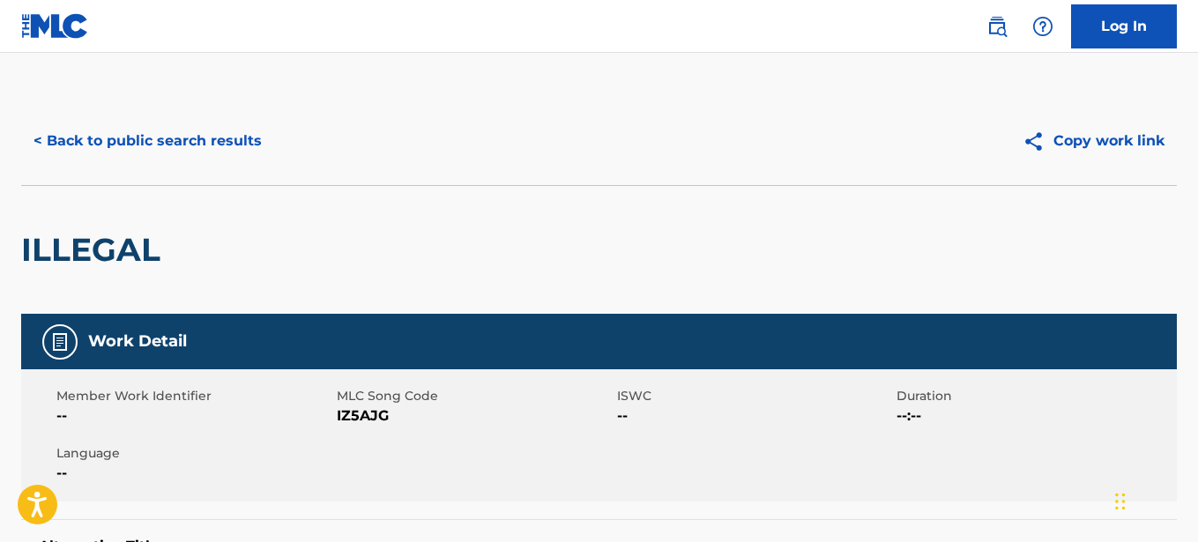
click at [219, 135] on button "< Back to public search results" at bounding box center [147, 141] width 253 height 44
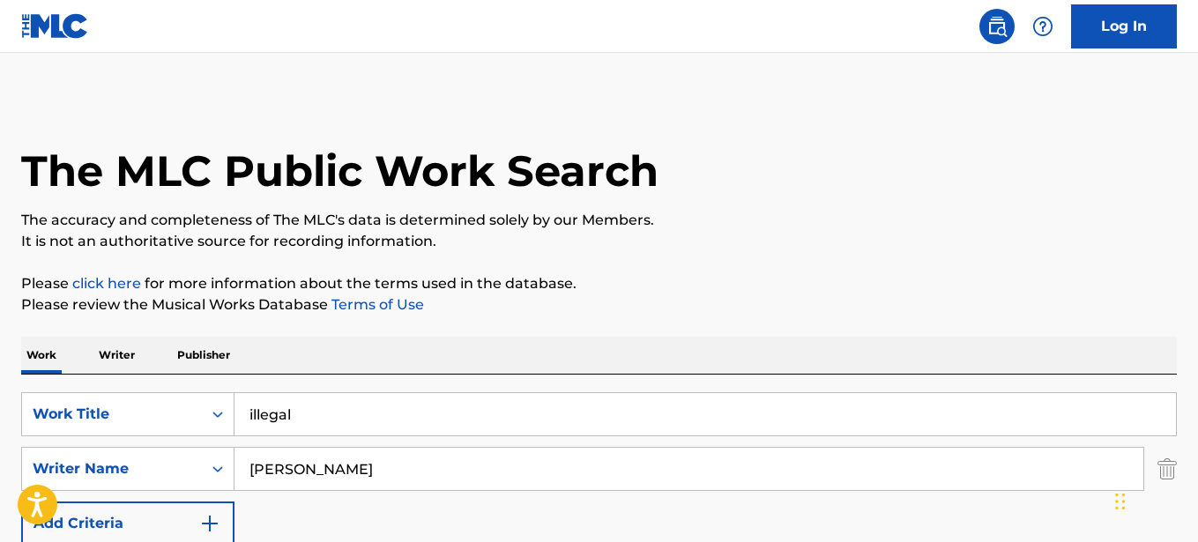
scroll to position [281, 0]
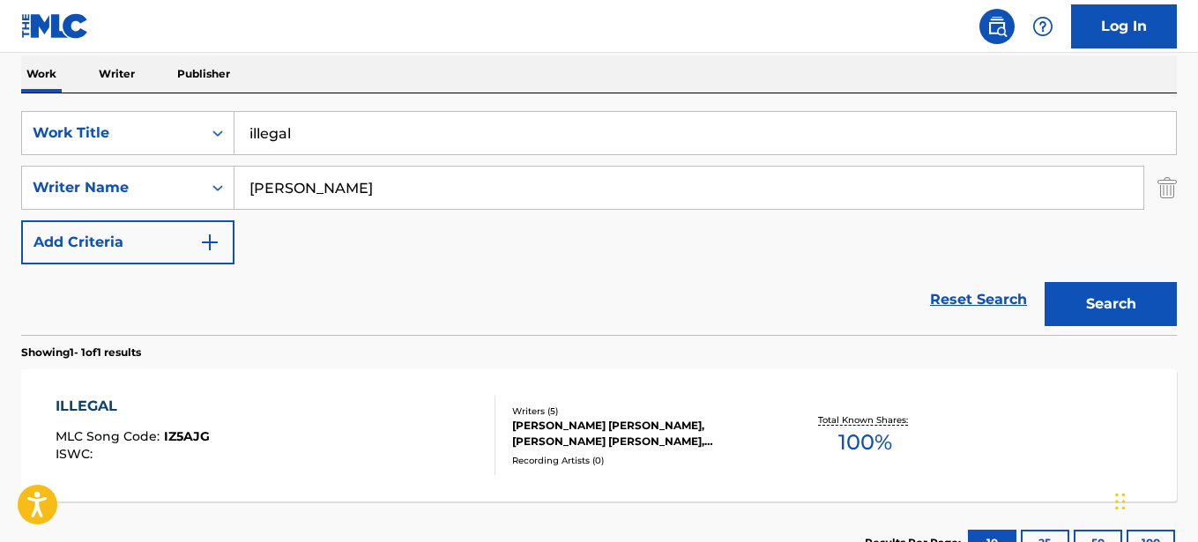
click at [362, 144] on input "illegal" at bounding box center [704, 133] width 941 height 42
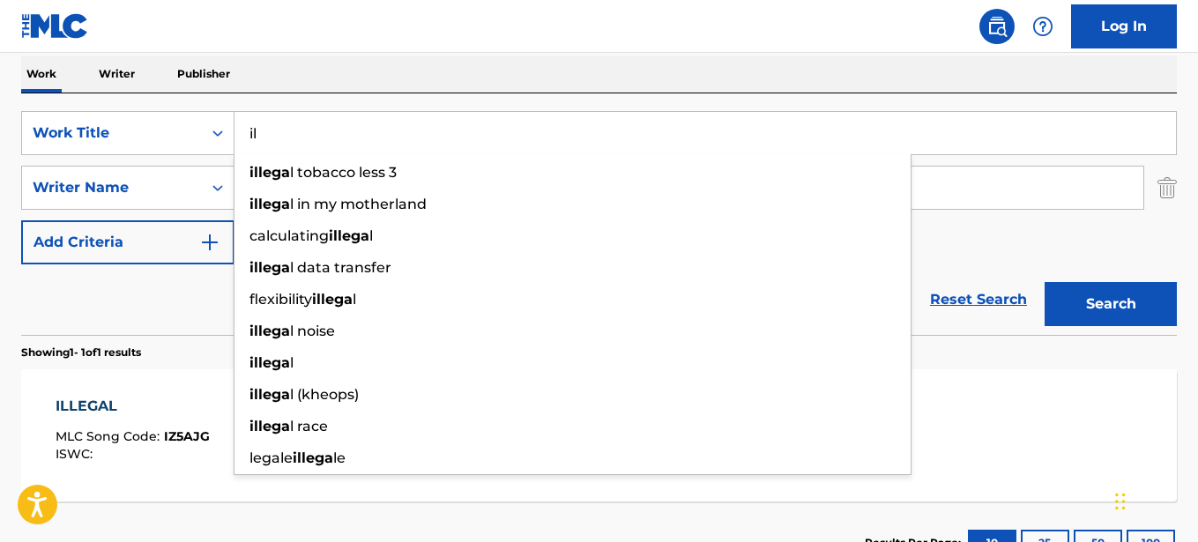
type input "i"
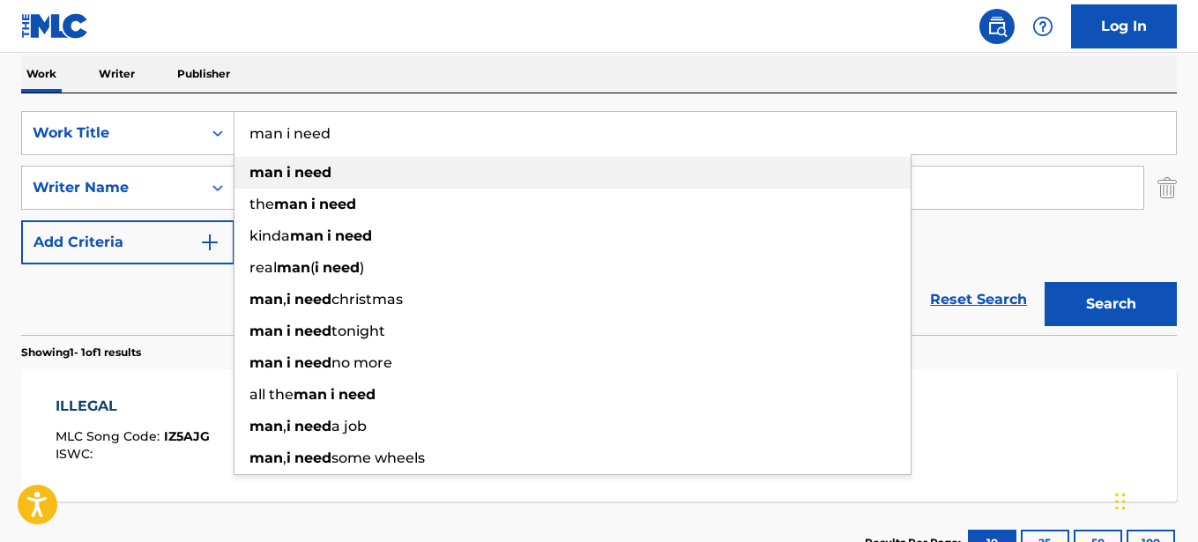
type input "man i need"
click at [332, 167] on div "man i need" at bounding box center [572, 173] width 676 height 32
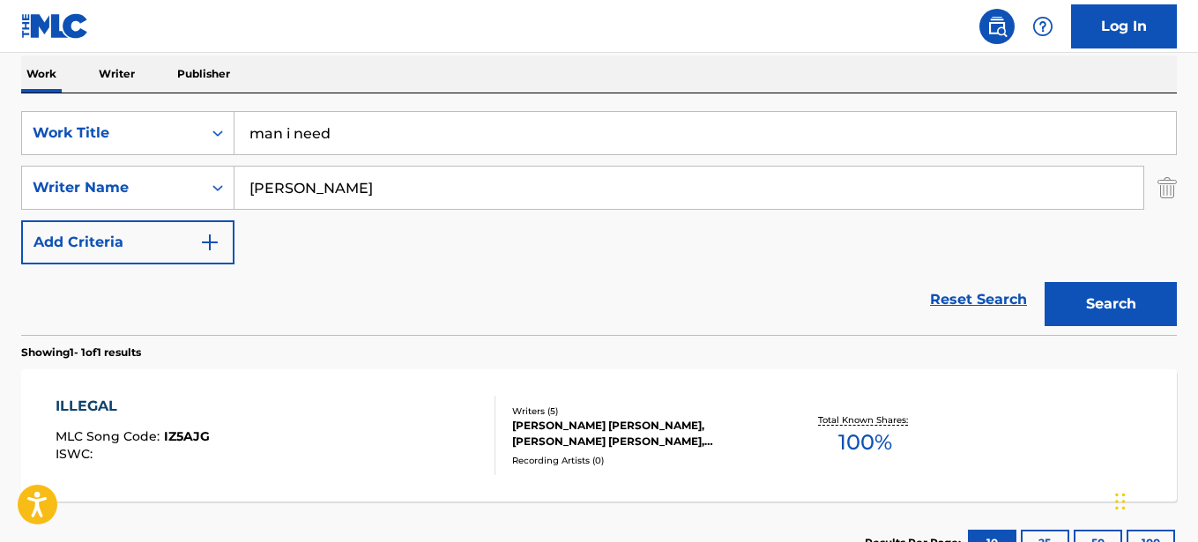
click at [371, 192] on input "[PERSON_NAME]" at bounding box center [688, 188] width 909 height 42
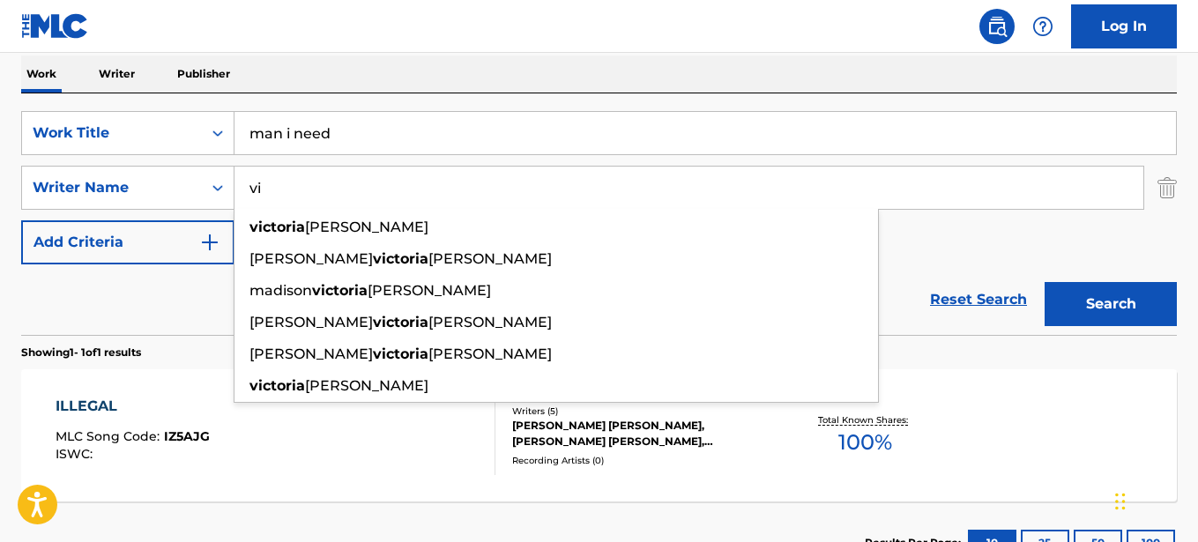
type input "v"
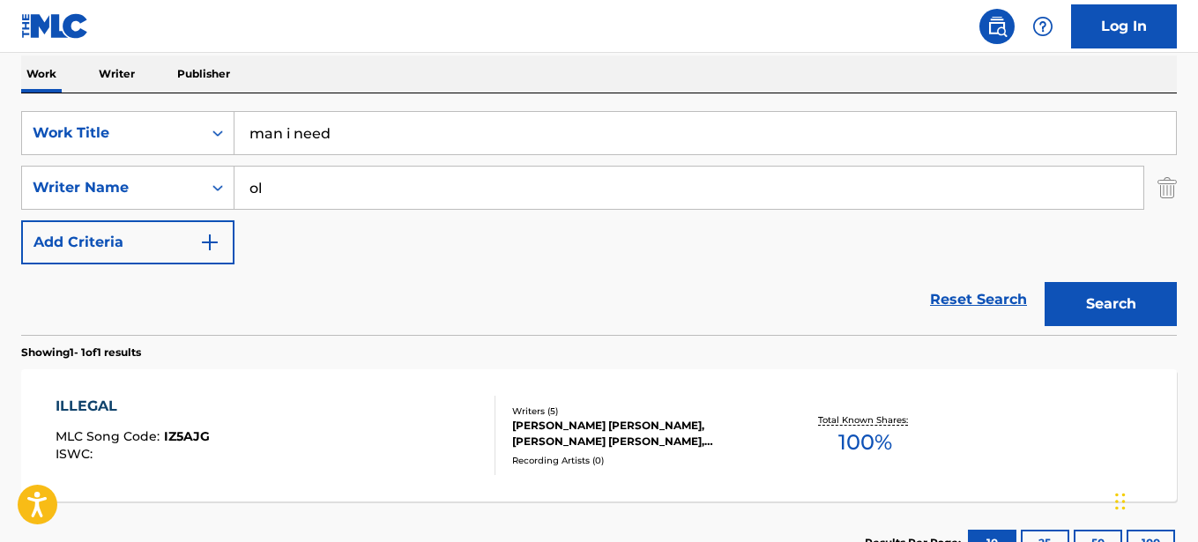
type input "o"
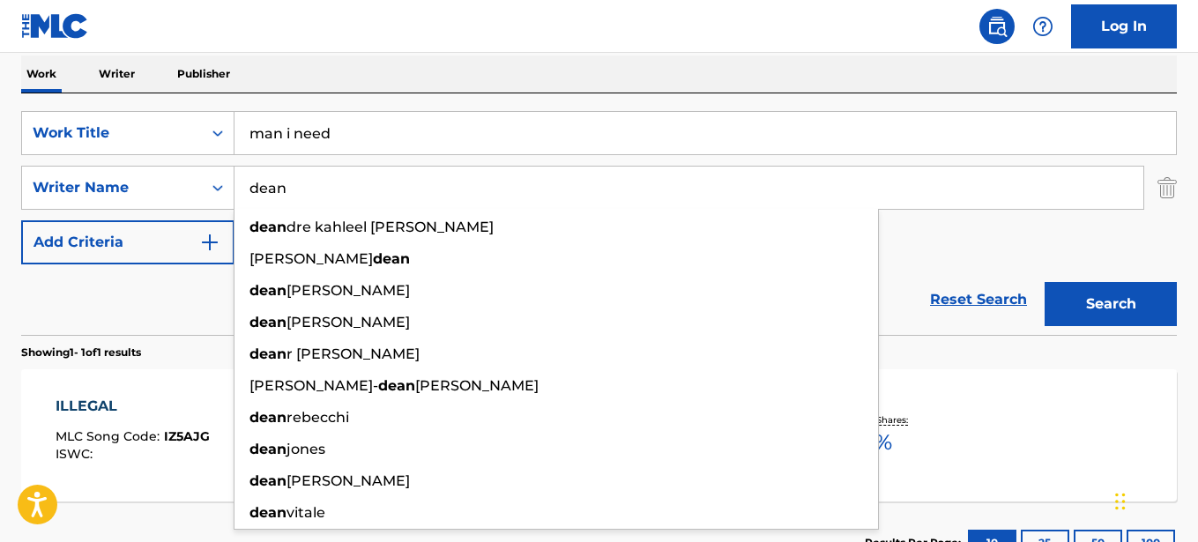
type input "dean"
click at [1134, 306] on button "Search" at bounding box center [1110, 304] width 132 height 44
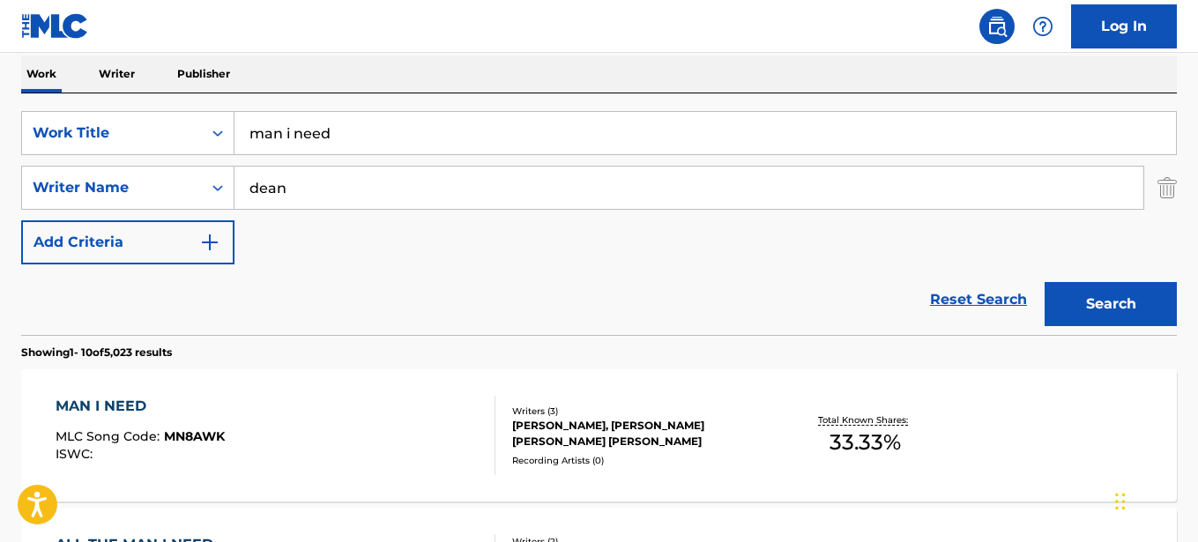
click at [108, 400] on div "MAN I NEED" at bounding box center [140, 406] width 169 height 21
